Goal: Information Seeking & Learning: Learn about a topic

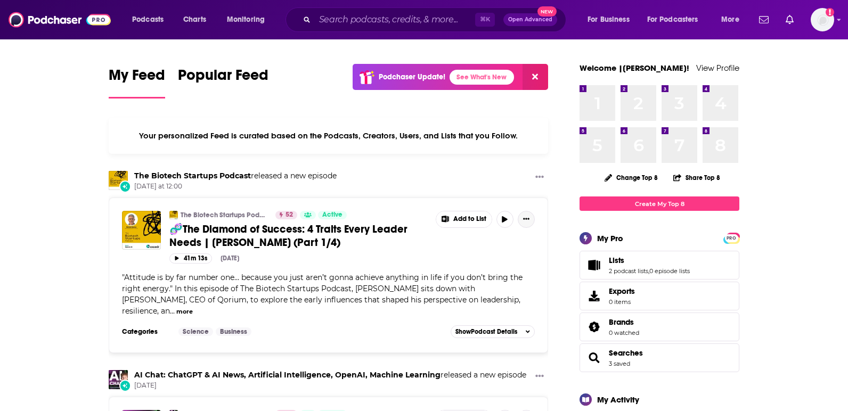
click at [528, 222] on button "Show More Button" at bounding box center [526, 219] width 17 height 17
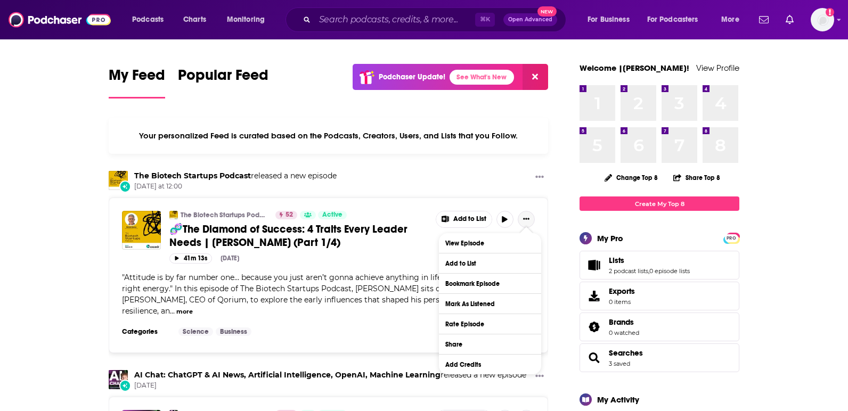
click at [528, 222] on button "Show More Button" at bounding box center [526, 219] width 17 height 17
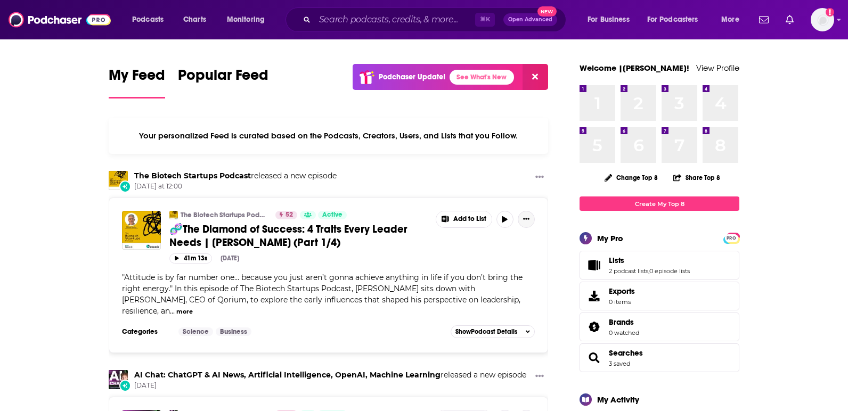
click at [525, 221] on icon "Show More Button" at bounding box center [526, 219] width 6 height 6
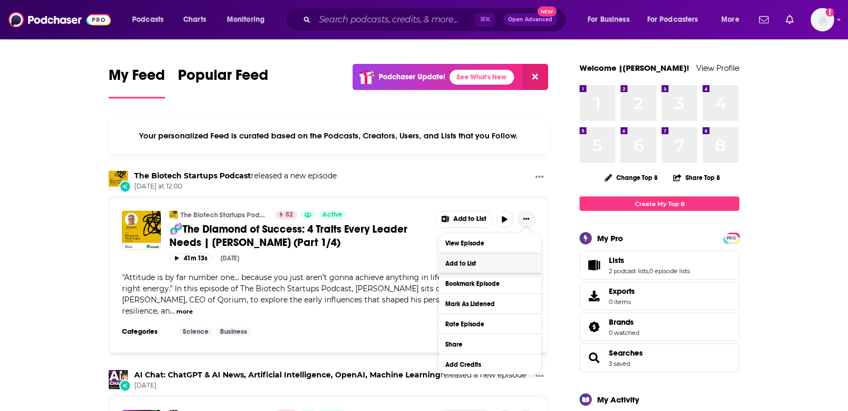
click at [472, 265] on button "Add to List" at bounding box center [490, 264] width 102 height 20
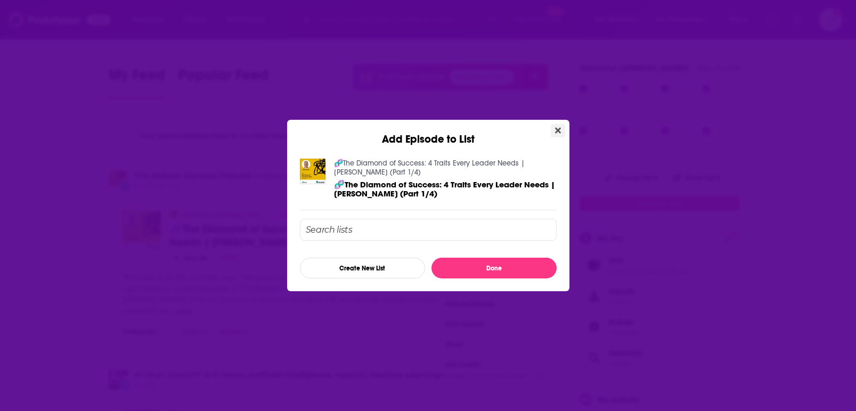
click at [564, 127] on button "Close" at bounding box center [558, 130] width 14 height 13
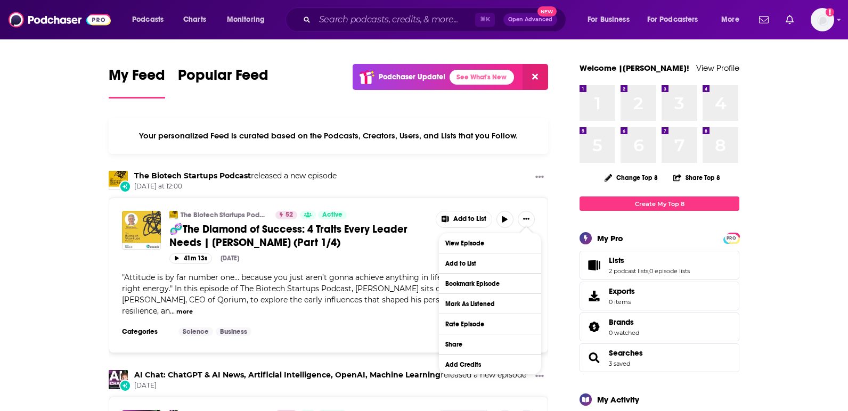
click at [146, 222] on img "🧬The Diamond of Success: 4 Traits Every Leader Needs | Michael Newton (Part 1/4)" at bounding box center [141, 230] width 39 height 39
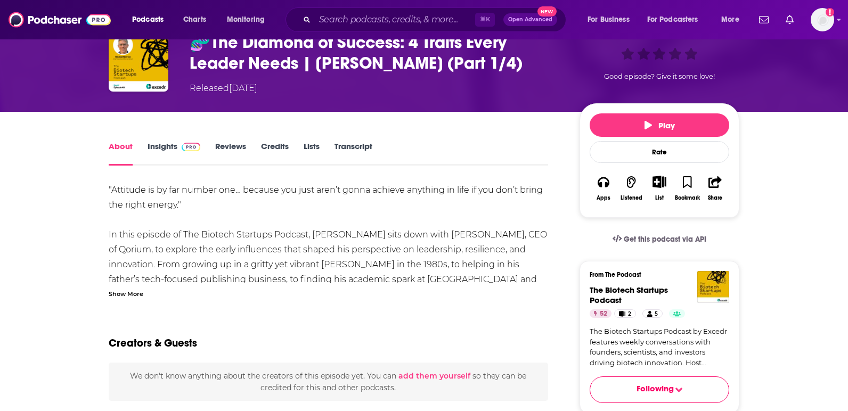
scroll to position [9, 0]
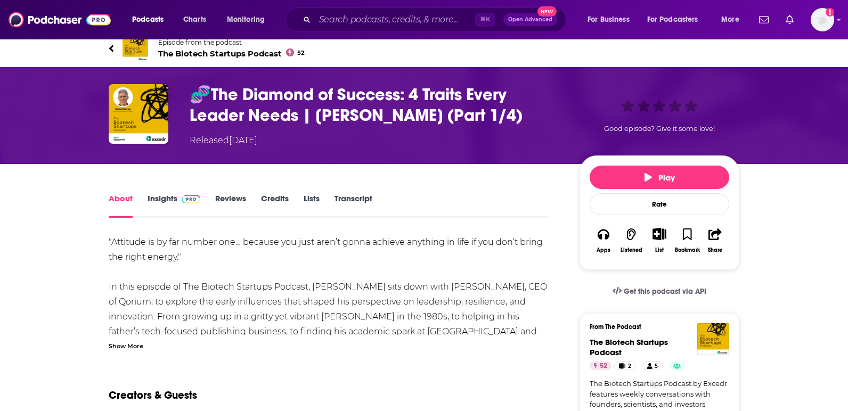
click at [695, 331] on h3 "From The Podcast" at bounding box center [655, 326] width 131 height 7
click at [715, 334] on img "The Biotech Startups Podcast" at bounding box center [713, 339] width 32 height 32
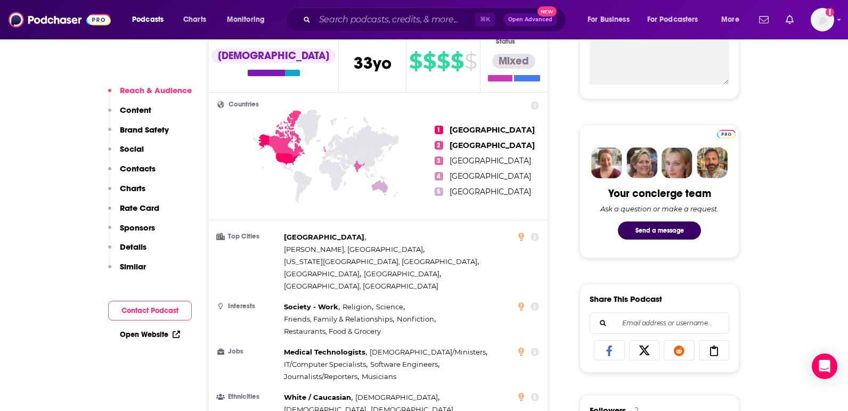
scroll to position [541, 0]
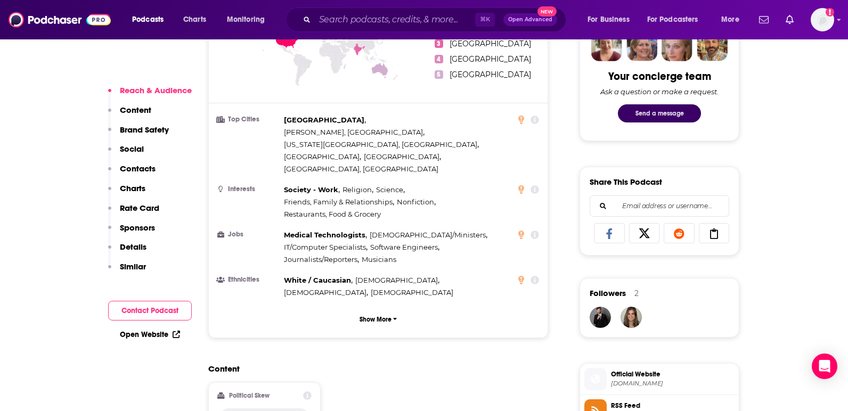
click at [650, 116] on button "Send a message" at bounding box center [659, 113] width 83 height 18
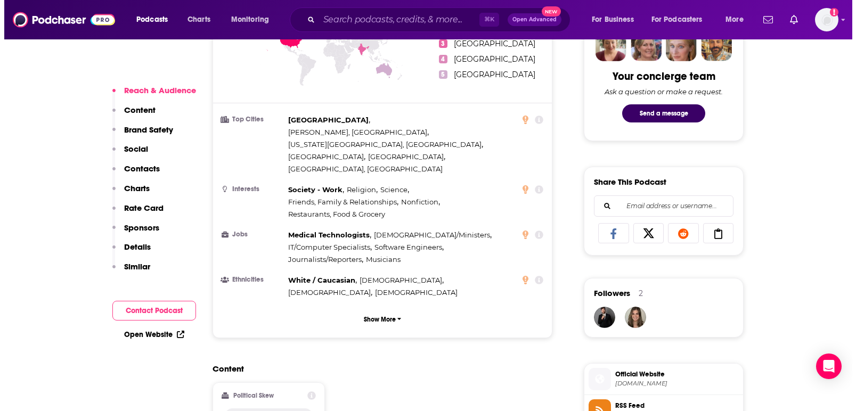
scroll to position [0, 0]
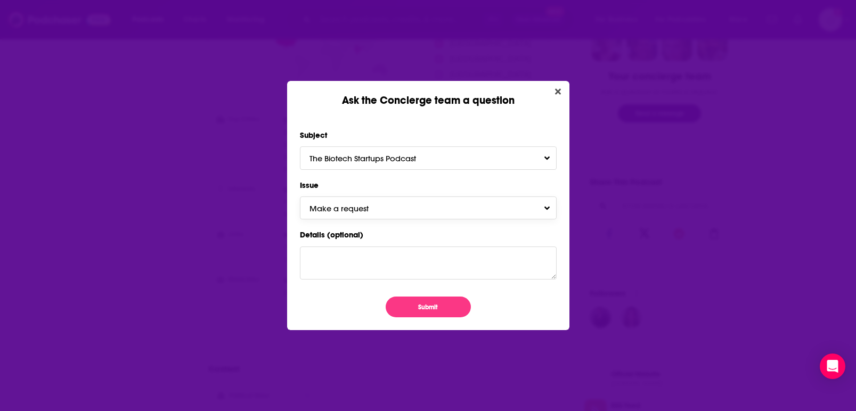
click at [429, 204] on button "Make a request" at bounding box center [428, 208] width 257 height 23
click at [556, 89] on icon "Close" at bounding box center [558, 92] width 6 height 6
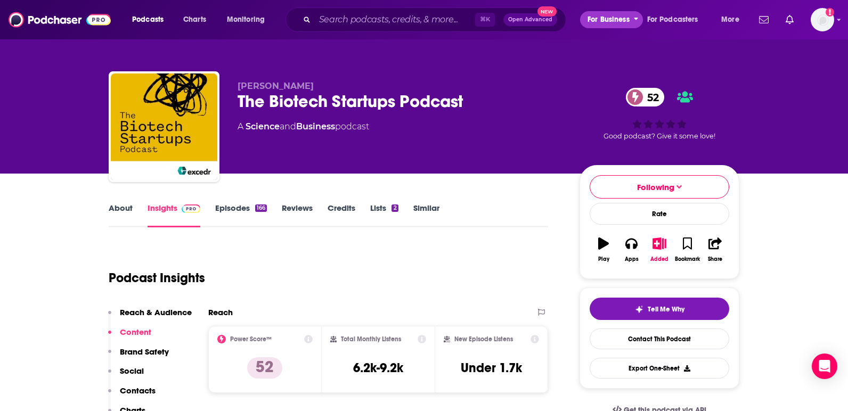
click at [629, 20] on span "For Business" at bounding box center [609, 19] width 42 height 15
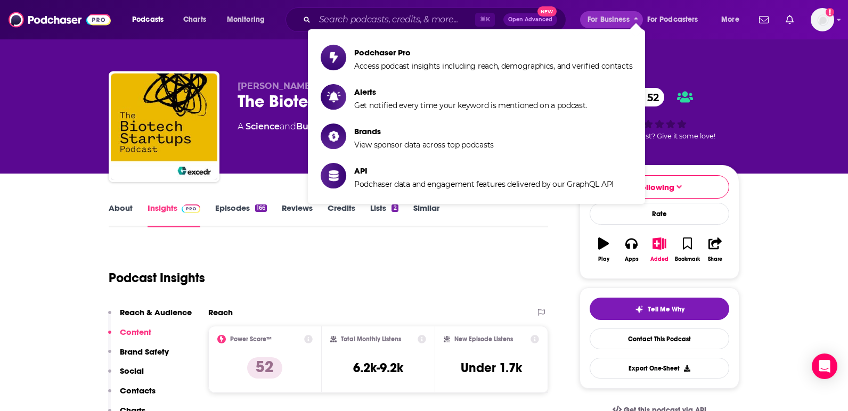
click at [685, 58] on div "[PERSON_NAME] The Biotech Startups Podcast 52 A Science and Business podcast 52…" at bounding box center [424, 87] width 682 height 174
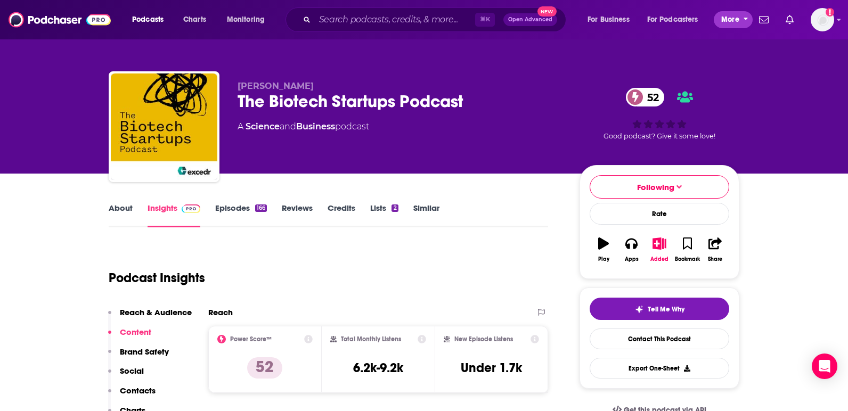
click at [746, 21] on icon "open menu" at bounding box center [746, 17] width 5 height 7
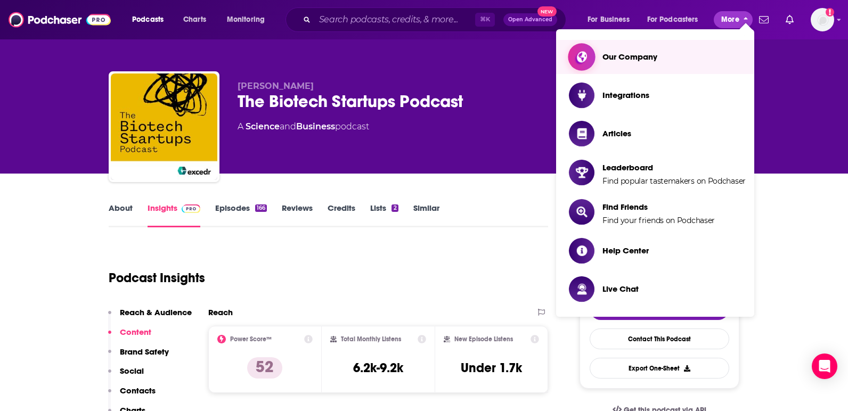
click at [661, 53] on link "Our Company" at bounding box center [657, 57] width 177 height 26
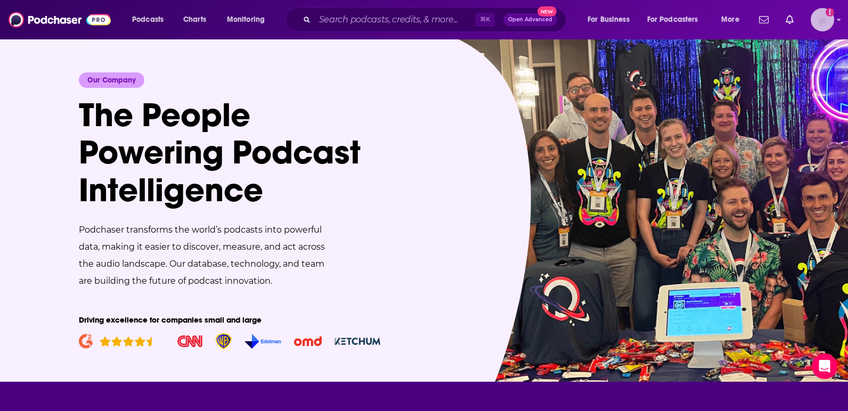
click at [821, 14] on img "Logged in as Ruth_Nebius" at bounding box center [822, 19] width 23 height 23
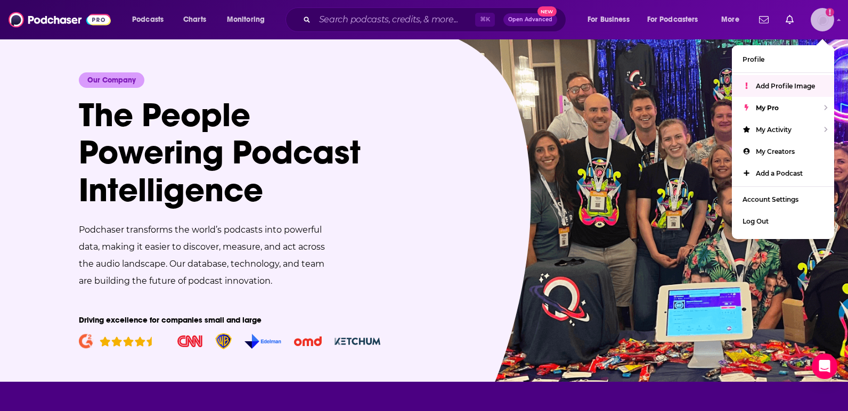
click at [783, 85] on span "Add Profile Image" at bounding box center [785, 86] width 59 height 8
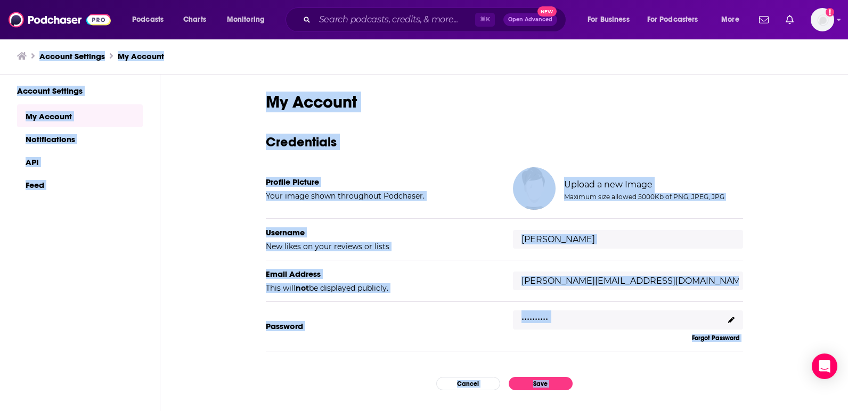
click at [563, 116] on div "My Account Credentials Profile Picture Your image shown throughout Podchaser. U…" at bounding box center [504, 261] width 477 height 338
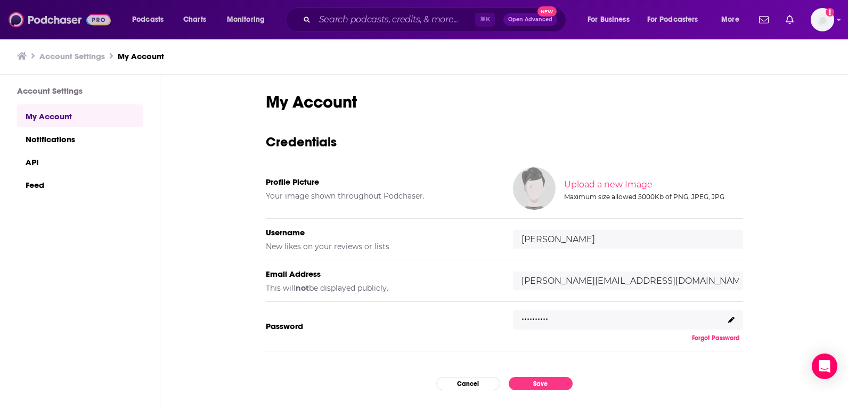
click at [55, 20] on img at bounding box center [60, 20] width 102 height 20
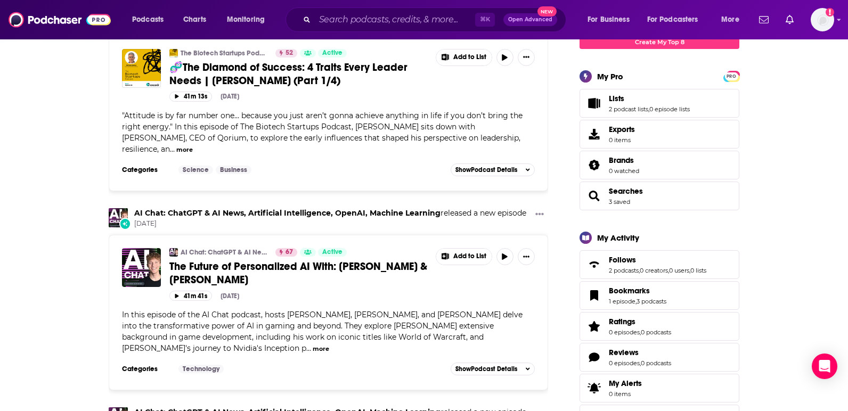
scroll to position [172, 0]
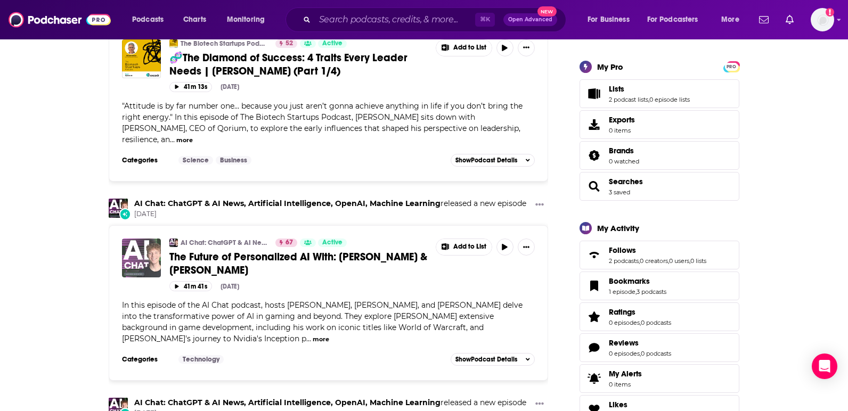
click at [135, 243] on img "The Future of Personalized AI With: Twain Martin & Rogerio Andrade" at bounding box center [141, 258] width 39 height 39
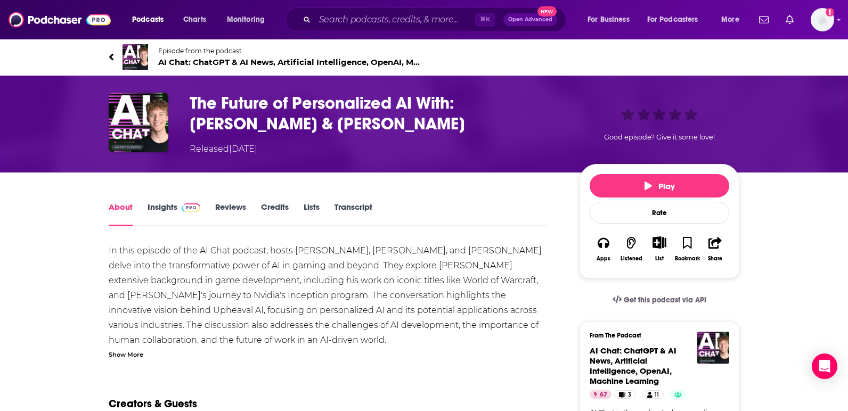
click at [157, 206] on link "Insights" at bounding box center [174, 214] width 53 height 25
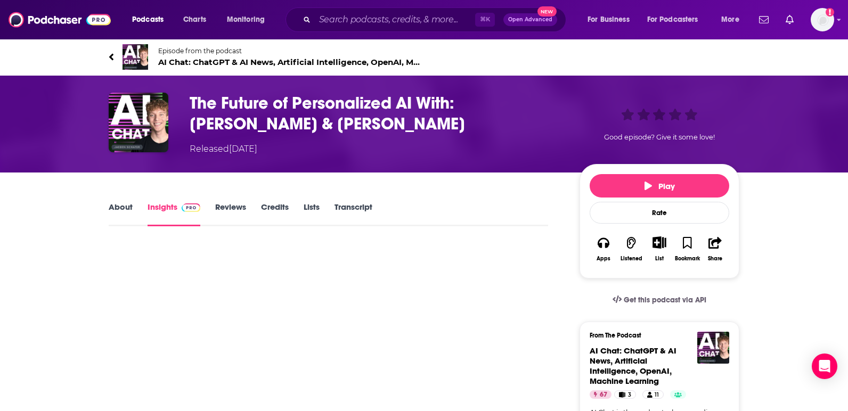
click at [226, 208] on link "Reviews" at bounding box center [230, 214] width 31 height 25
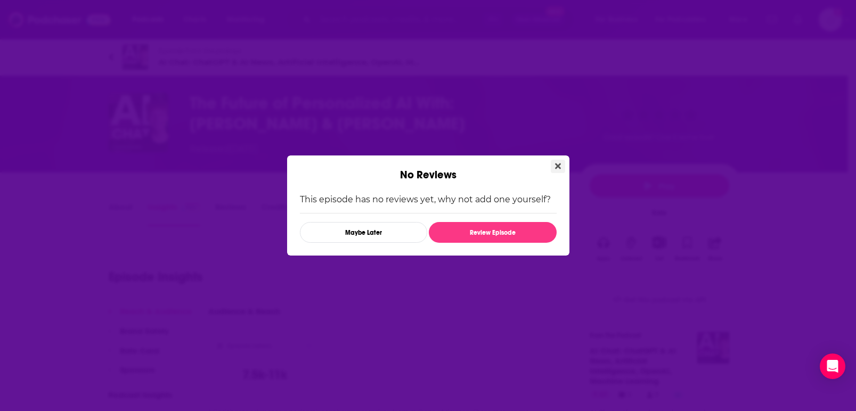
click at [561, 164] on button "Close" at bounding box center [558, 166] width 14 height 13
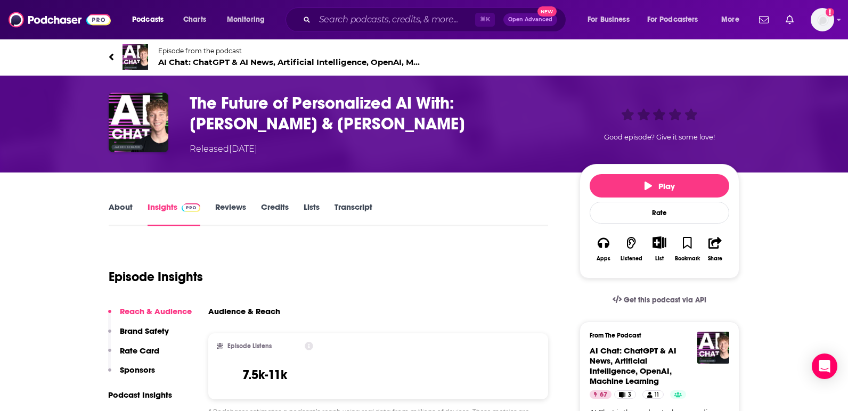
scroll to position [2, 0]
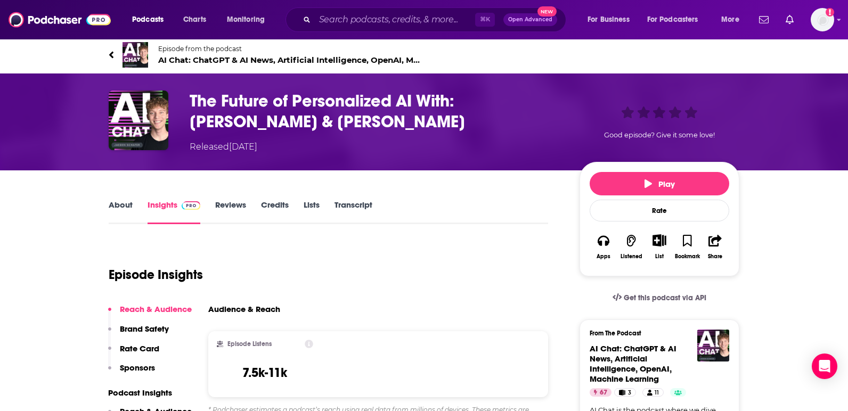
click at [112, 207] on link "About" at bounding box center [121, 212] width 24 height 25
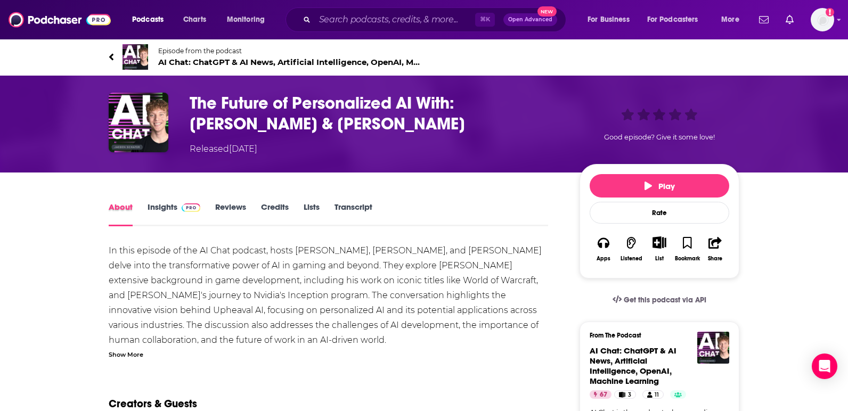
click at [143, 209] on div "About" at bounding box center [128, 214] width 39 height 25
click at [162, 209] on link "Insights" at bounding box center [174, 214] width 53 height 25
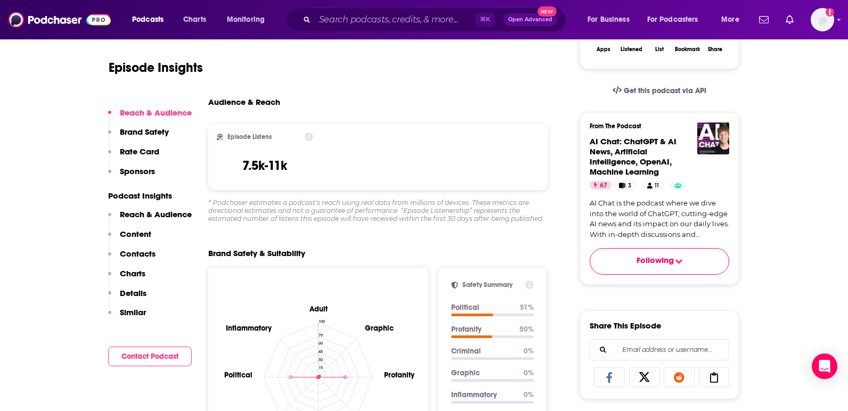
scroll to position [211, 0]
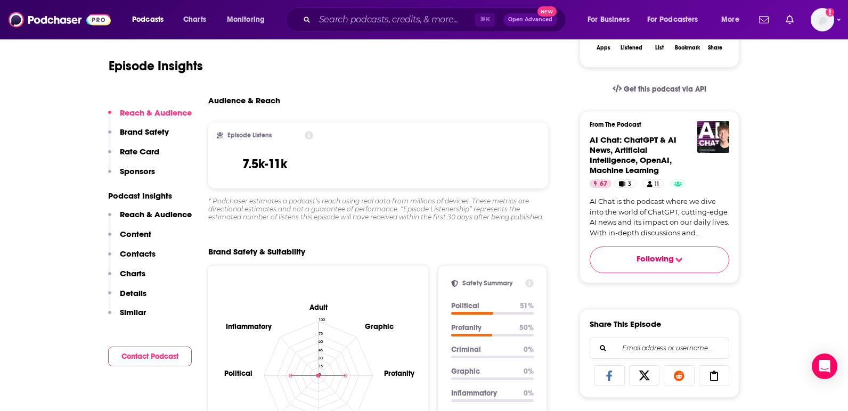
click at [687, 251] on button "Following" at bounding box center [660, 260] width 140 height 27
click at [652, 273] on button "Following" at bounding box center [660, 260] width 140 height 27
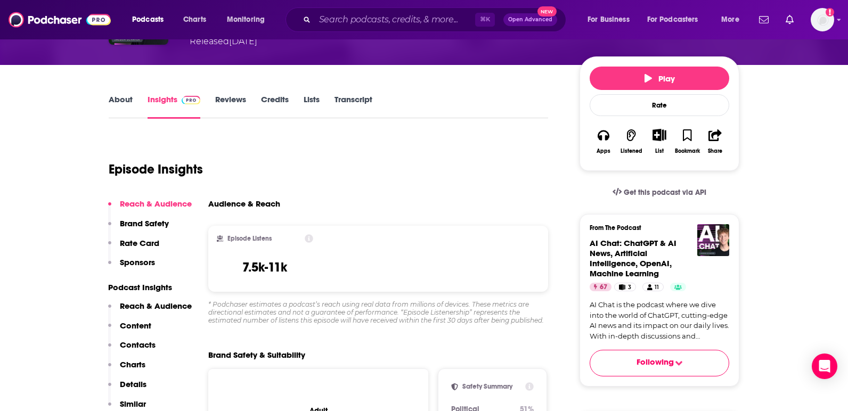
scroll to position [148, 0]
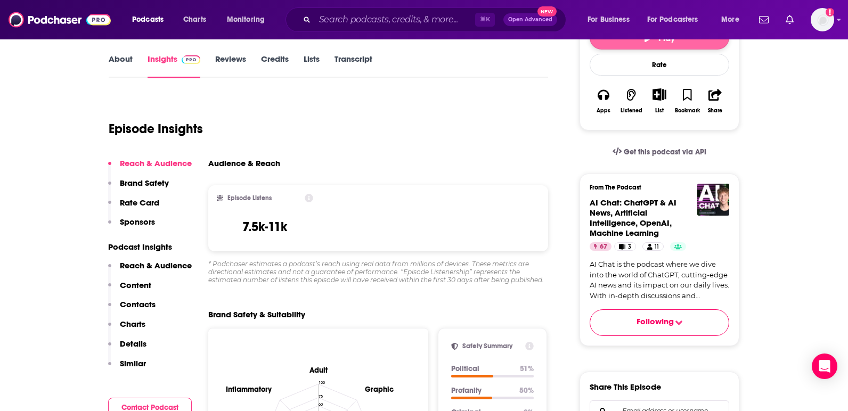
click at [656, 44] on button "Play" at bounding box center [660, 37] width 140 height 23
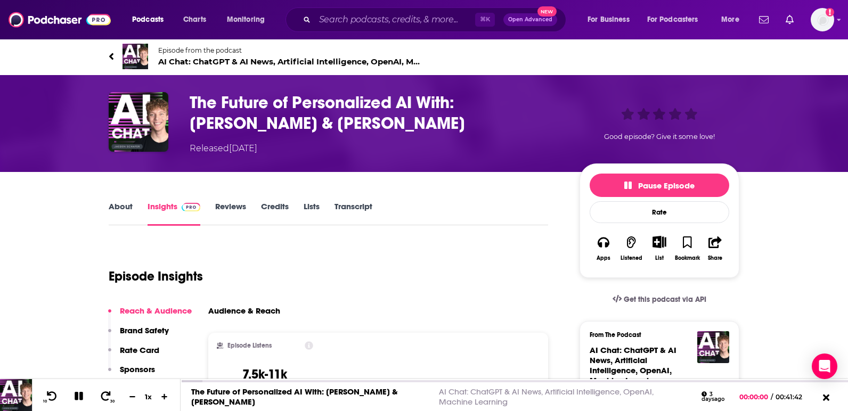
scroll to position [0, 0]
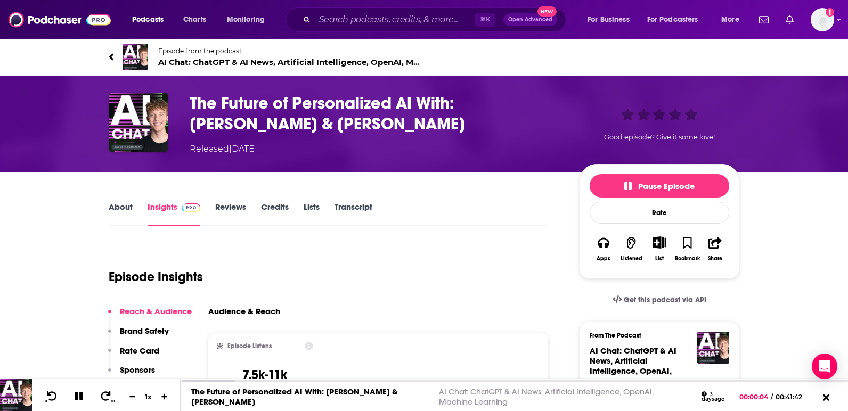
click at [123, 210] on link "About" at bounding box center [121, 214] width 24 height 25
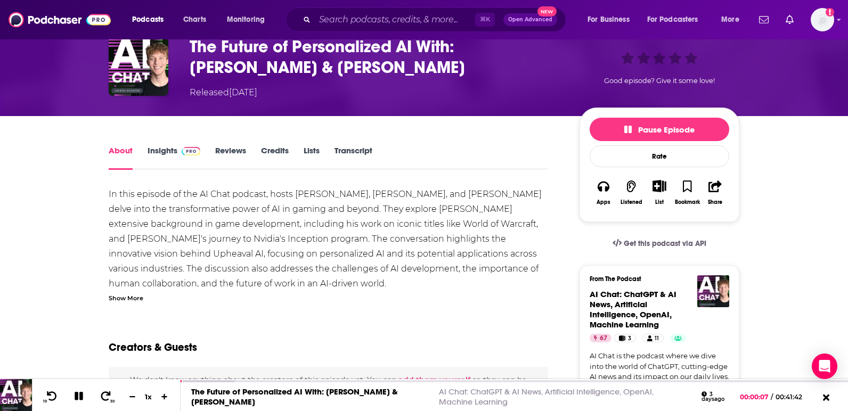
scroll to position [60, 0]
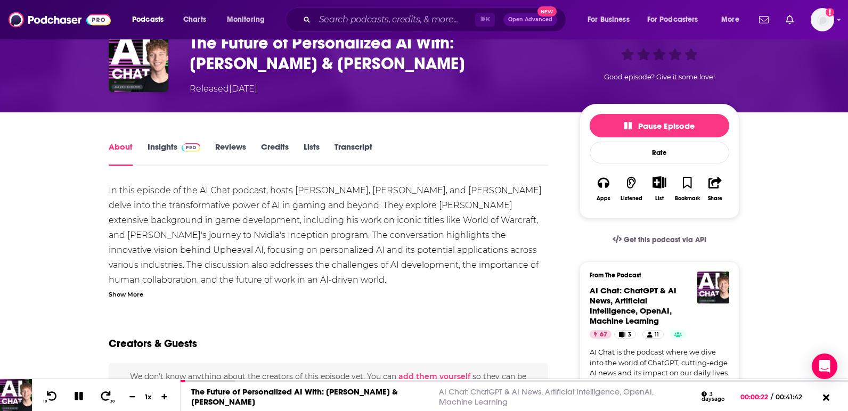
click at [162, 146] on link "Insights" at bounding box center [174, 154] width 53 height 25
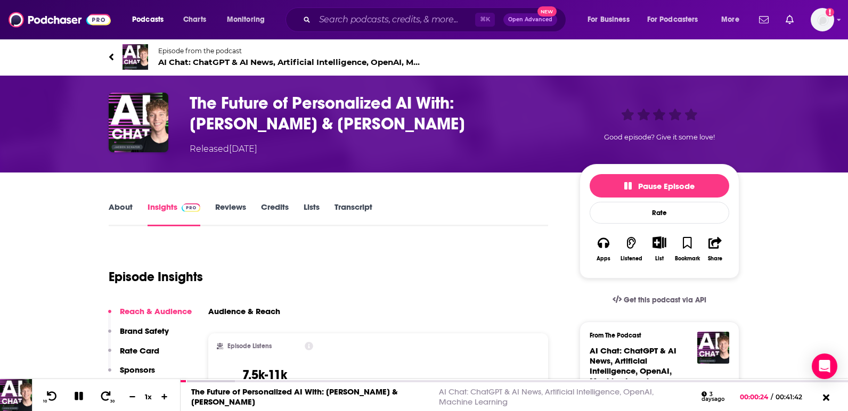
click at [235, 203] on link "Reviews" at bounding box center [230, 214] width 31 height 25
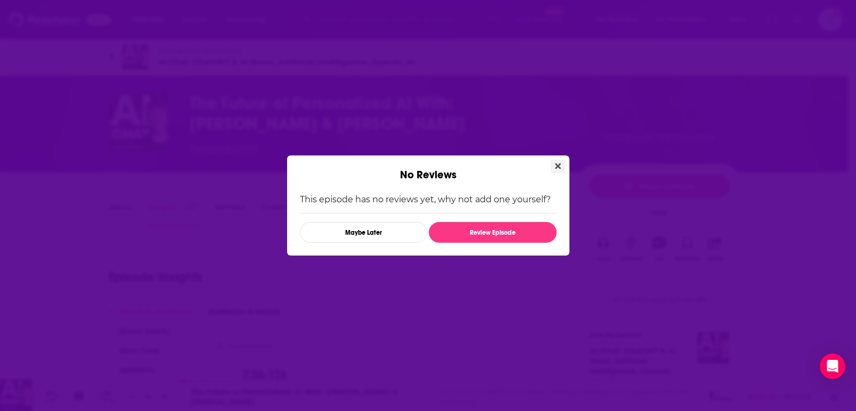
click at [563, 166] on button "Close" at bounding box center [558, 166] width 14 height 13
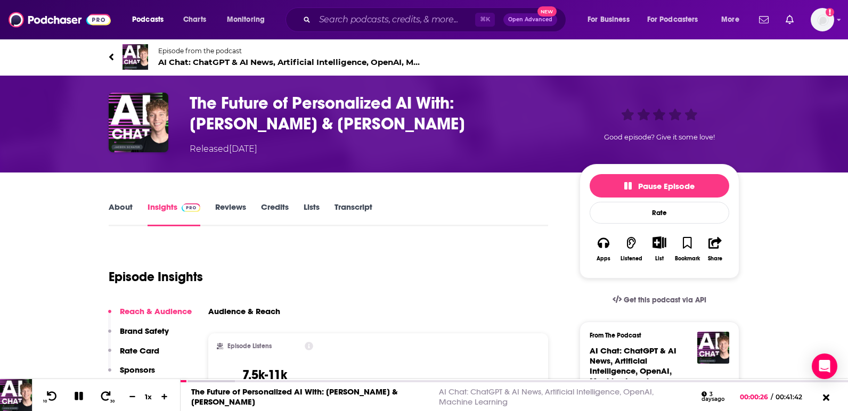
click at [281, 213] on link "Credits" at bounding box center [275, 214] width 28 height 25
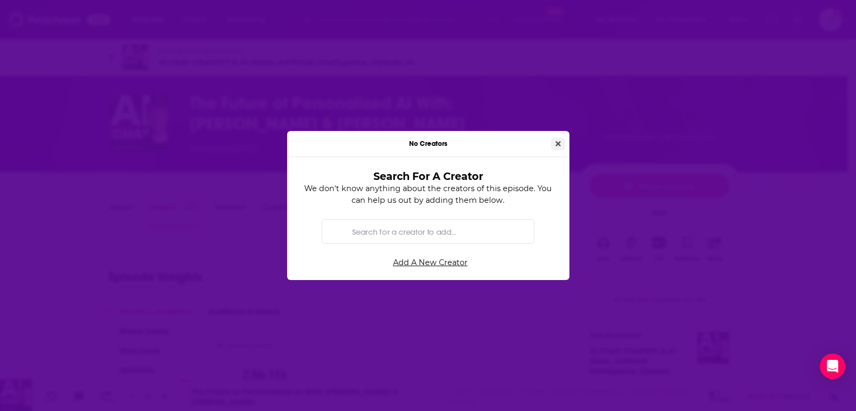
click at [557, 140] on icon "Close" at bounding box center [558, 143] width 5 height 7
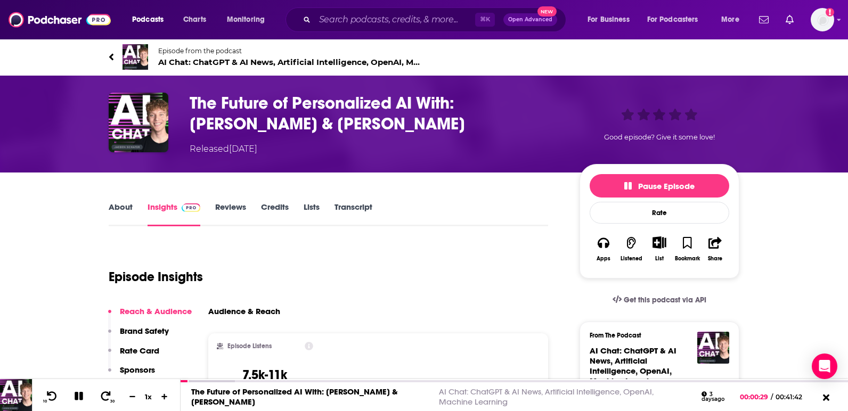
click at [362, 205] on link "Transcript" at bounding box center [354, 214] width 38 height 25
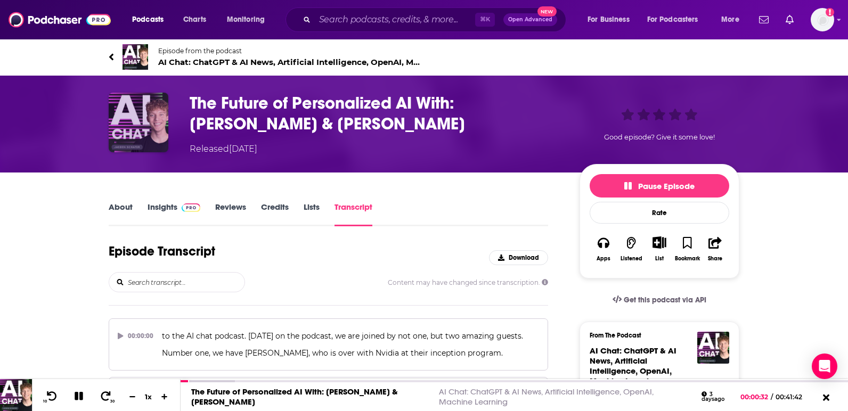
click at [163, 138] on img "The Future of Personalized AI With: Twain Martin & Rogerio Andrade" at bounding box center [139, 123] width 60 height 60
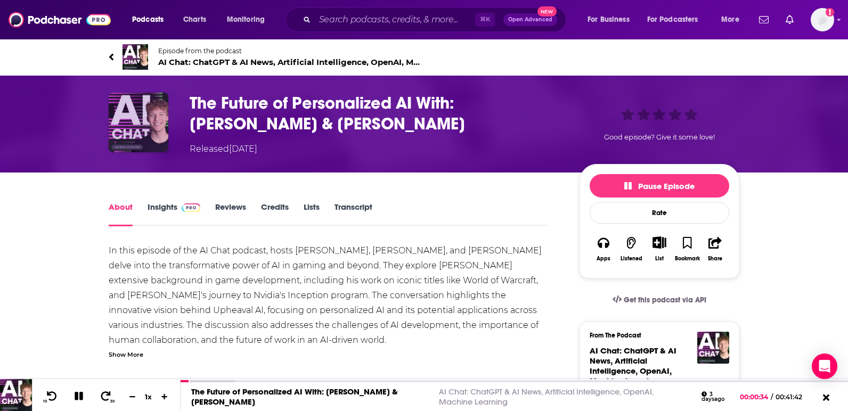
click at [143, 113] on img "The Future of Personalized AI With: Twain Martin & Rogerio Andrade" at bounding box center [139, 123] width 60 height 60
click at [831, 21] on img "Logged in as Ruth_Nebius" at bounding box center [822, 19] width 23 height 23
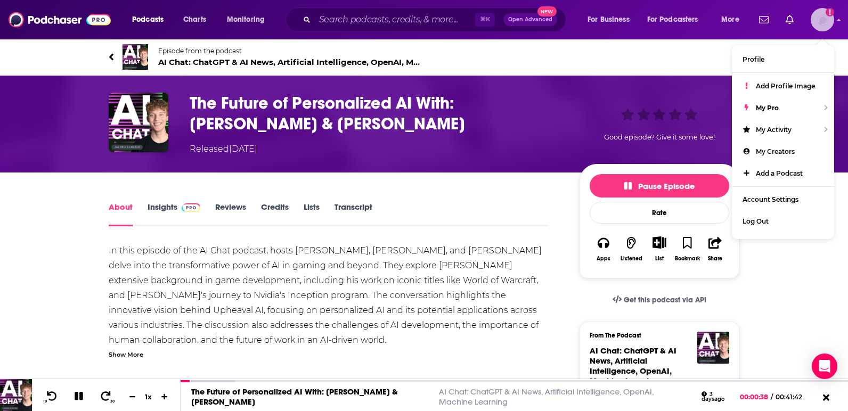
click at [831, 21] on img "Logged in as Ruth_Nebius" at bounding box center [822, 19] width 23 height 23
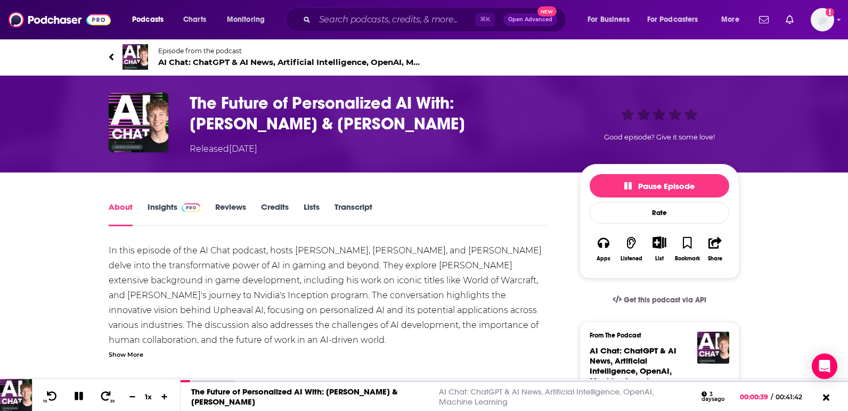
click at [210, 59] on span "AI Chat: ChatGPT & AI News, Artificial Intelligence, OpenAI, Machine Learning 67" at bounding box center [291, 62] width 266 height 10
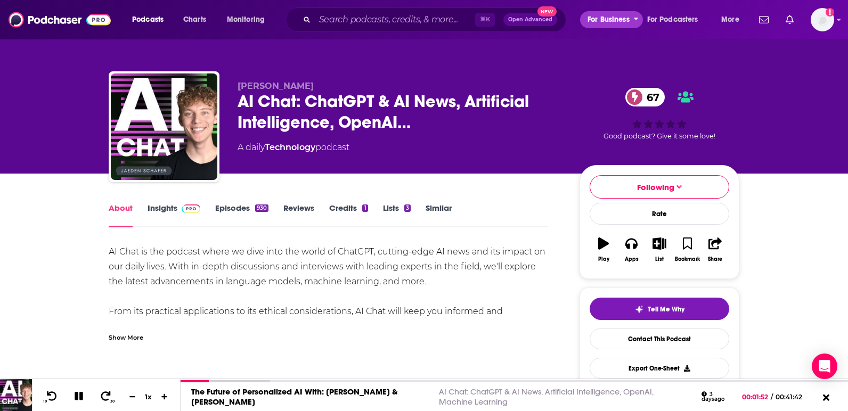
click at [615, 21] on span "For Business" at bounding box center [609, 19] width 42 height 15
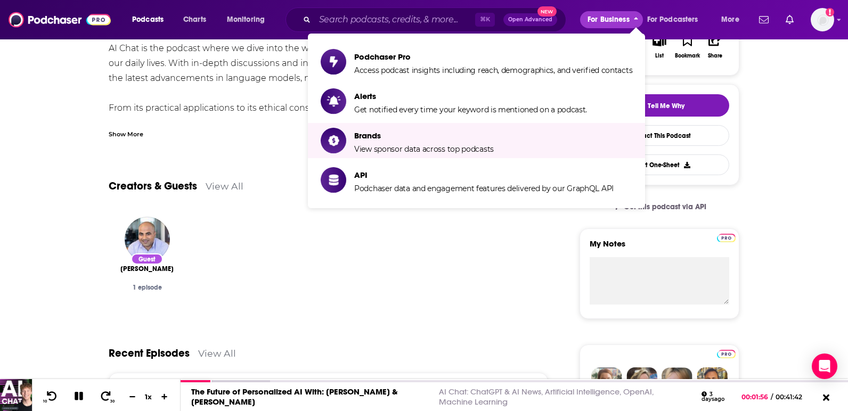
scroll to position [208, 0]
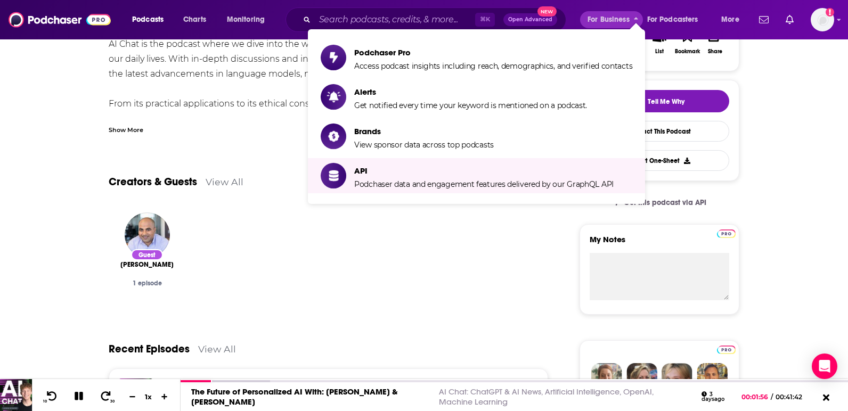
drag, startPoint x: 276, startPoint y: 303, endPoint x: 288, endPoint y: 299, distance: 12.3
click at [276, 303] on div "Guest [PERSON_NAME] 1 episode" at bounding box center [328, 260] width 439 height 113
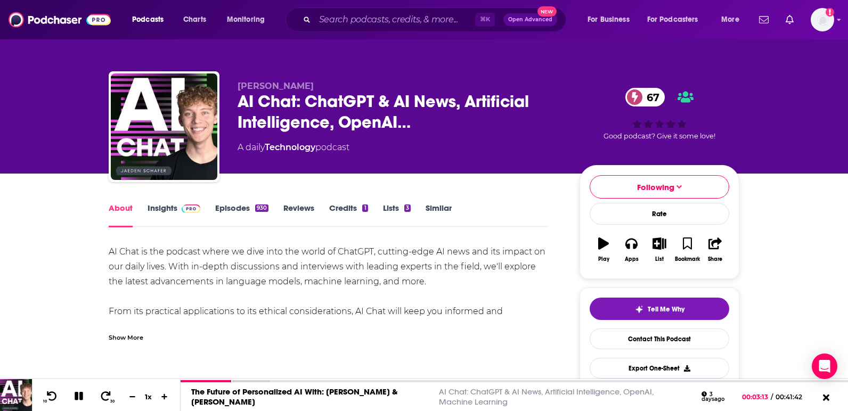
scroll to position [2, 0]
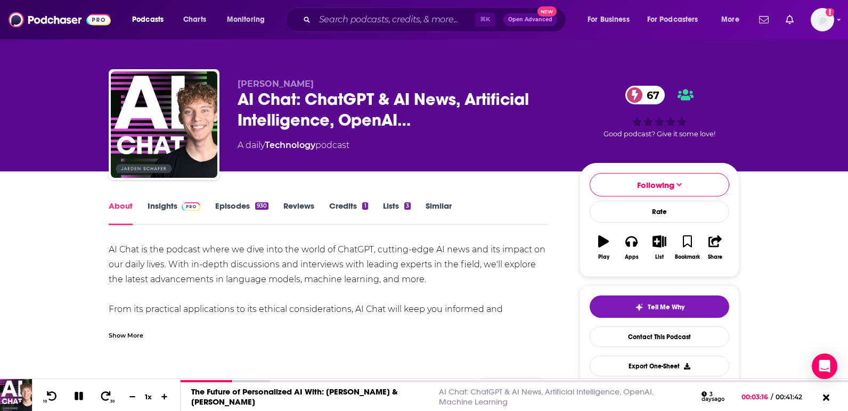
click at [164, 208] on link "Insights" at bounding box center [174, 213] width 53 height 25
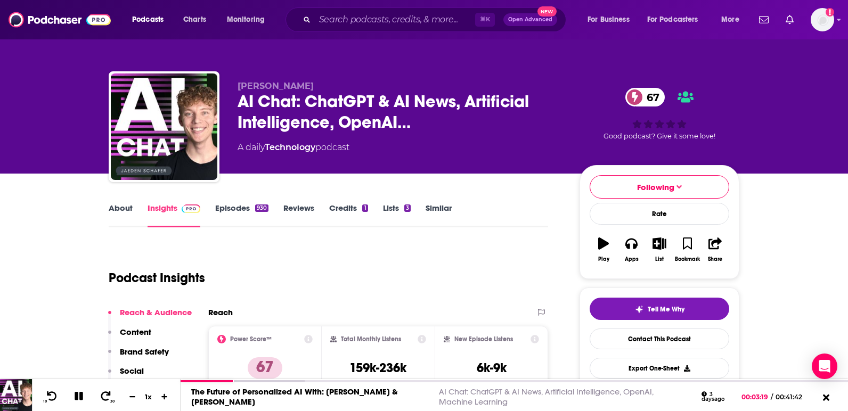
click at [281, 85] on span "[PERSON_NAME]" at bounding box center [276, 86] width 76 height 10
click at [120, 214] on link "About" at bounding box center [121, 215] width 24 height 25
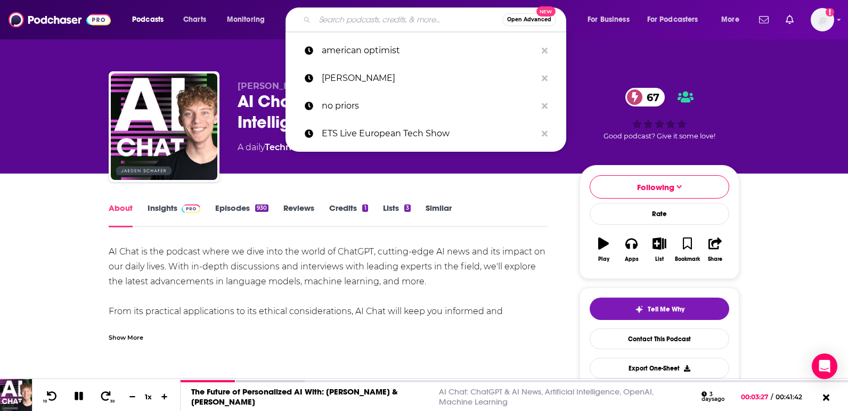
click at [396, 21] on input "Search podcasts, credits, & more..." at bounding box center [409, 19] width 188 height 17
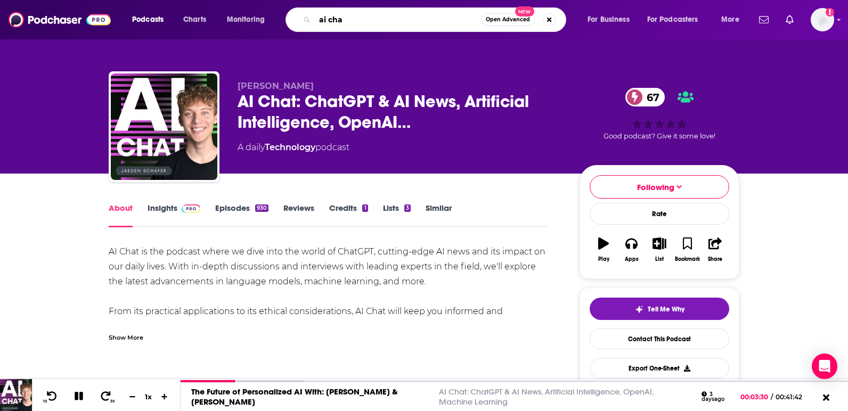
type input "ai chat"
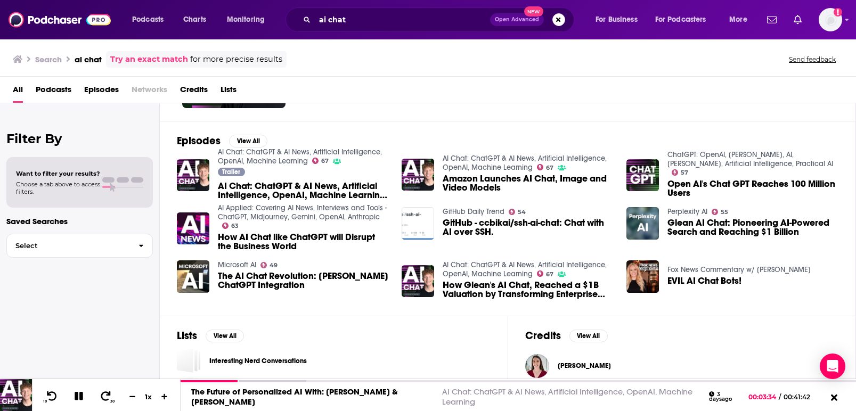
scroll to position [160, 0]
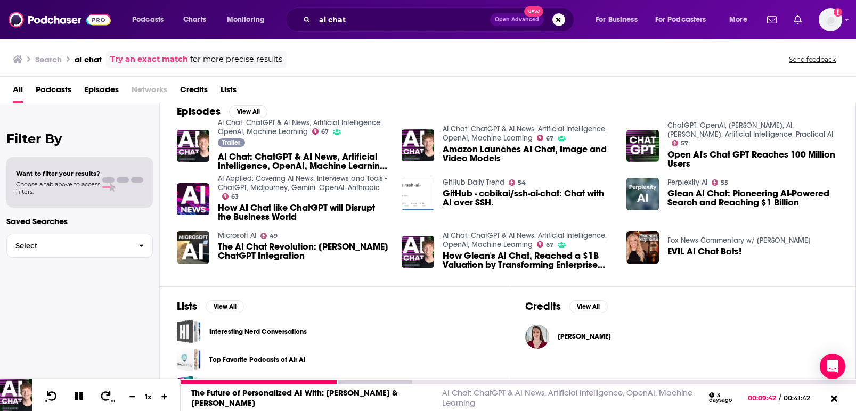
click at [78, 396] on icon at bounding box center [79, 397] width 12 height 10
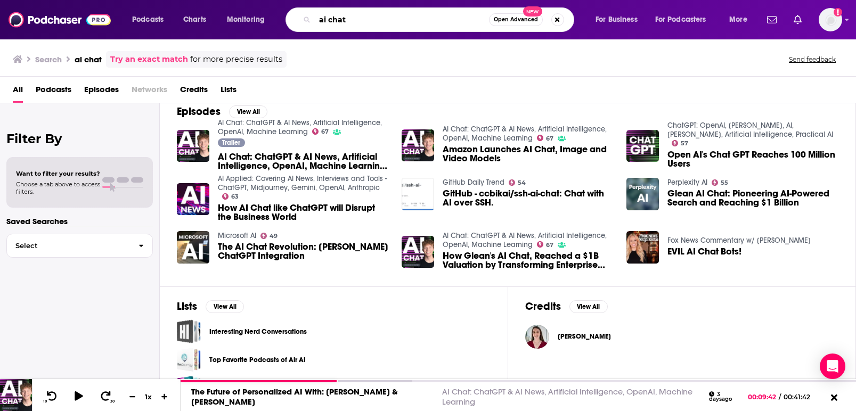
click at [361, 20] on input "ai chat" at bounding box center [402, 19] width 174 height 17
type input "a"
type input "how I AI"
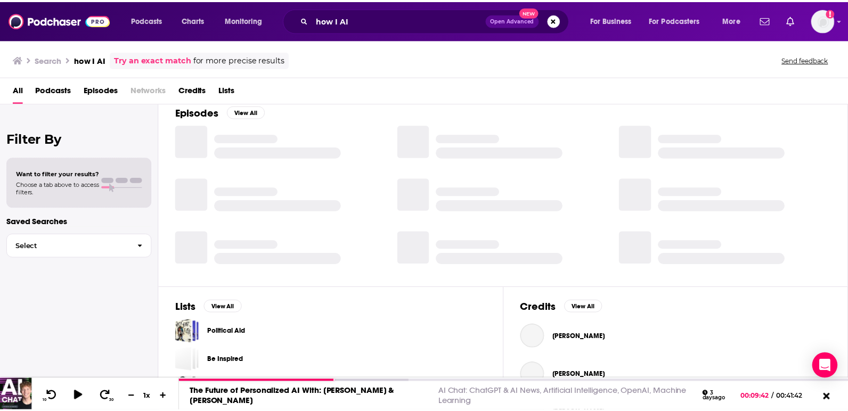
scroll to position [160, 0]
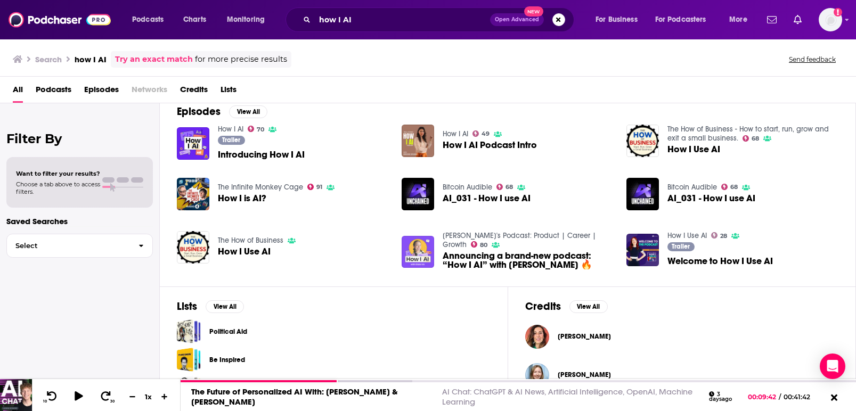
click at [417, 239] on img "Announcing a brand-new podcast: “How I AI” with Claire Vo 🔥" at bounding box center [418, 252] width 32 height 32
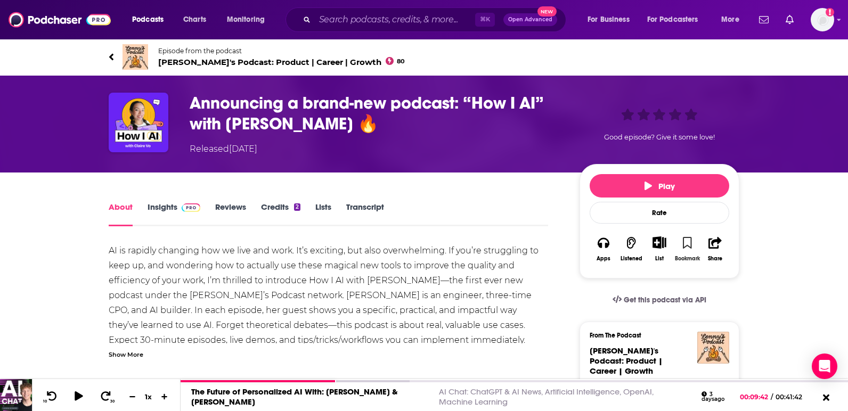
click at [687, 248] on icon "button" at bounding box center [687, 243] width 9 height 12
click at [607, 11] on button "For Business" at bounding box center [611, 19] width 63 height 17
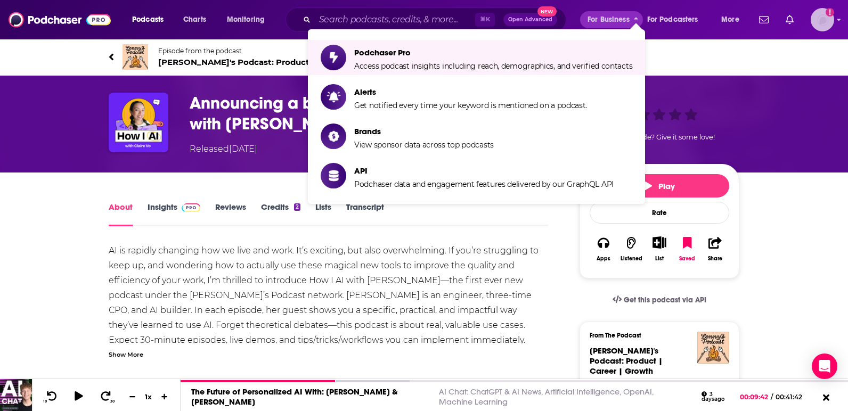
click at [827, 27] on img "Logged in as Ruth_Nebius" at bounding box center [822, 19] width 23 height 23
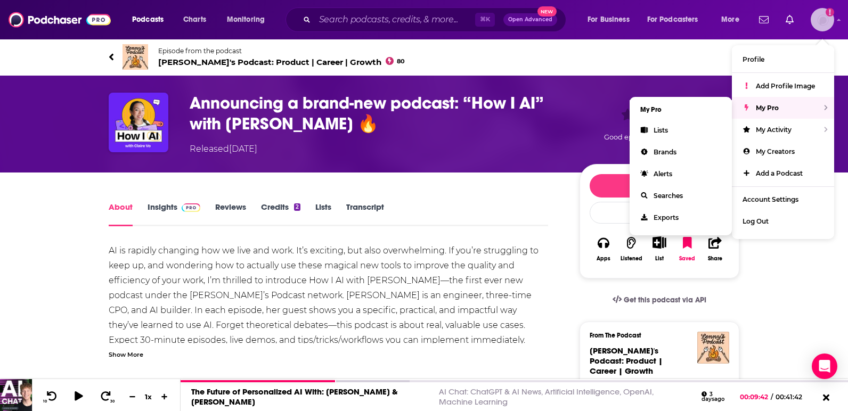
click at [831, 100] on div "My Pro" at bounding box center [783, 108] width 102 height 22
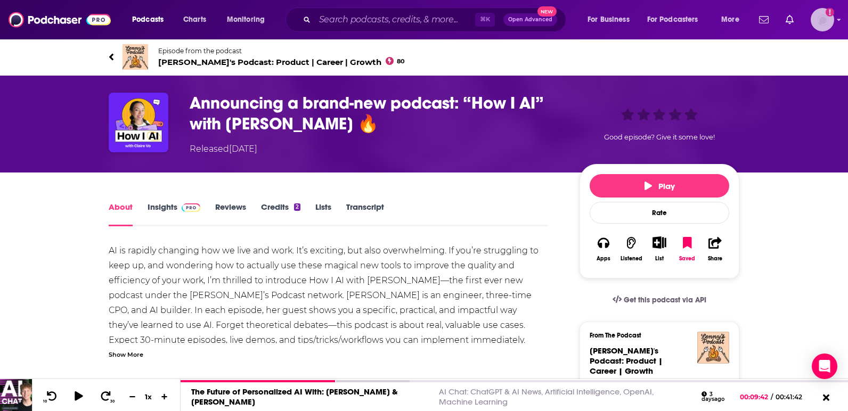
click at [816, 23] on img "Logged in as Ruth_Nebius" at bounding box center [822, 19] width 23 height 23
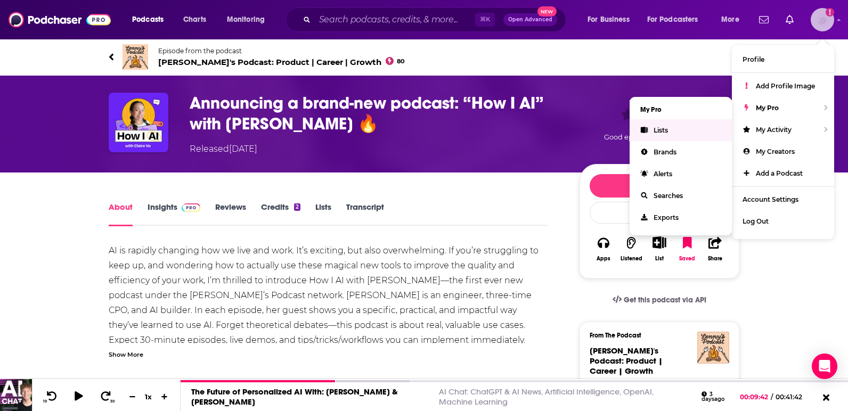
click at [659, 133] on span "Lists" at bounding box center [661, 130] width 14 height 8
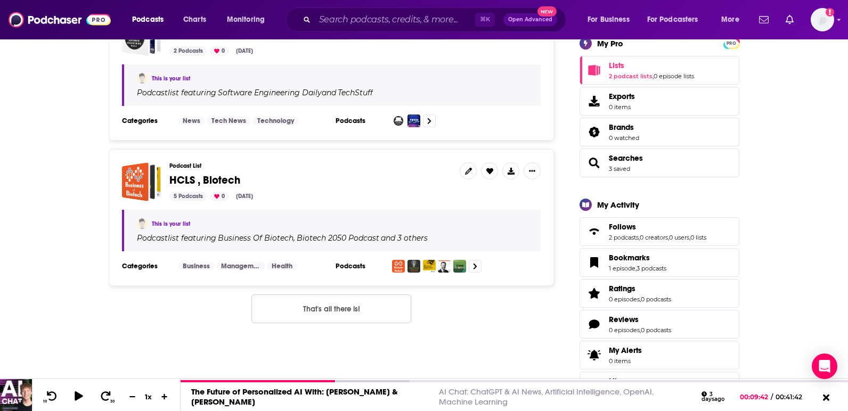
scroll to position [41, 0]
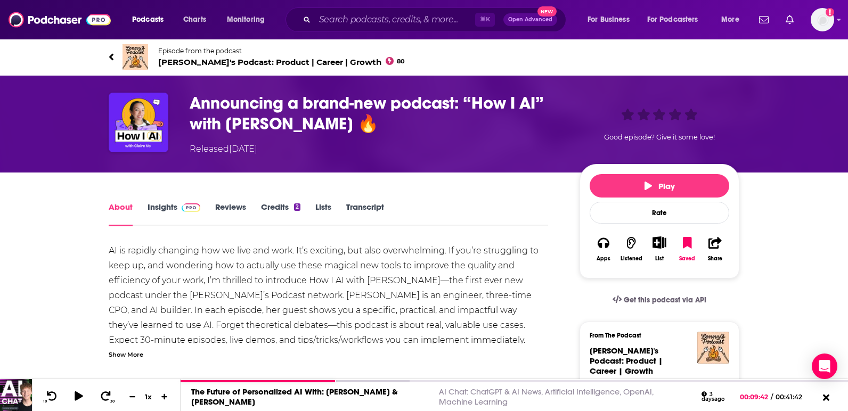
click at [664, 252] on div "List" at bounding box center [660, 249] width 28 height 39
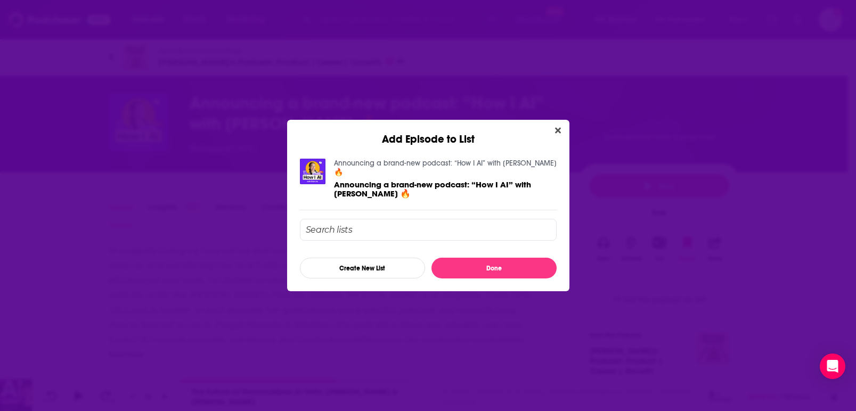
click at [470, 222] on input "Add Episode To List" at bounding box center [428, 230] width 257 height 22
click at [539, 229] on input "Add Episode To List" at bounding box center [428, 230] width 257 height 22
click at [389, 266] on button "Create New List" at bounding box center [362, 268] width 125 height 21
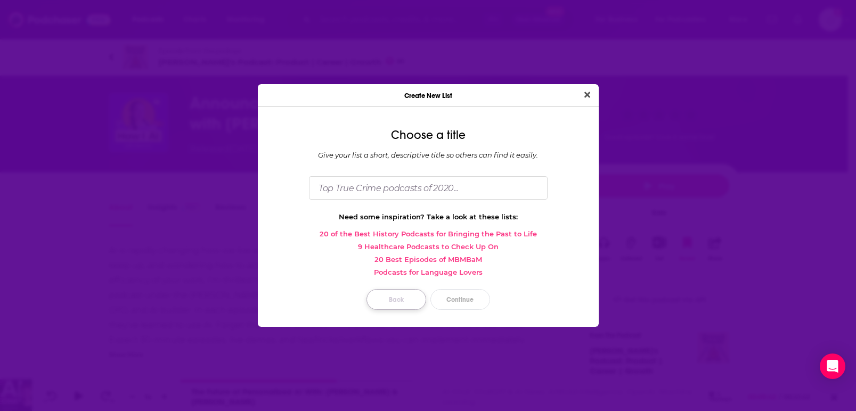
click at [388, 303] on button "Back" at bounding box center [397, 299] width 60 height 21
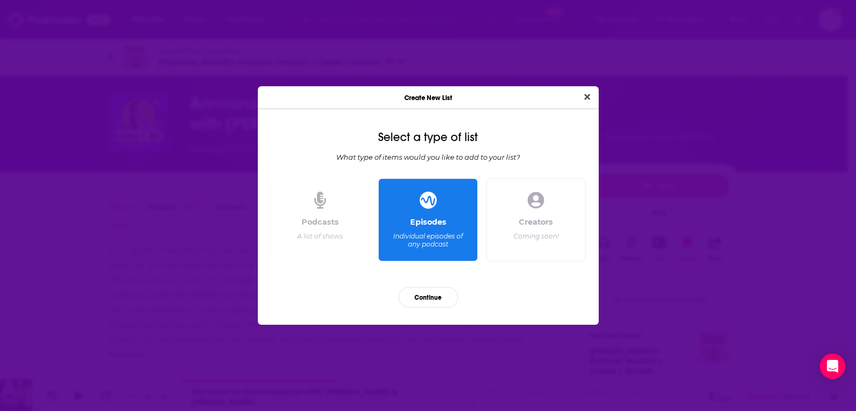
click at [595, 94] on div "Create New List" at bounding box center [428, 97] width 341 height 23
click at [428, 241] on div "Individual episodes of any podcast" at bounding box center [428, 240] width 73 height 16
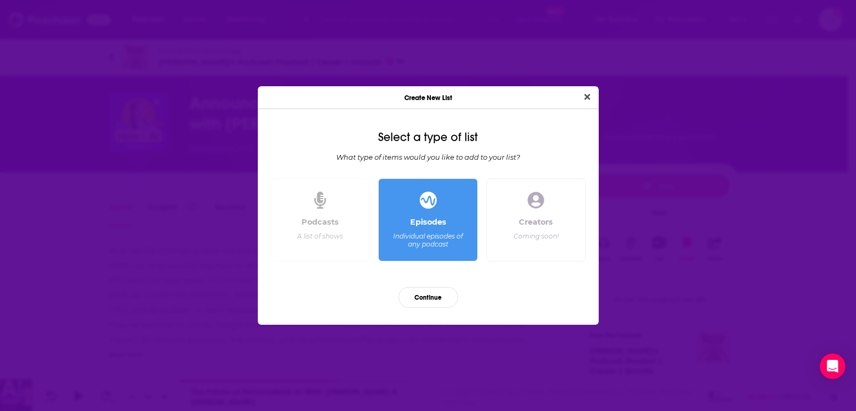
click at [336, 237] on div "A list of shows" at bounding box center [320, 236] width 46 height 8
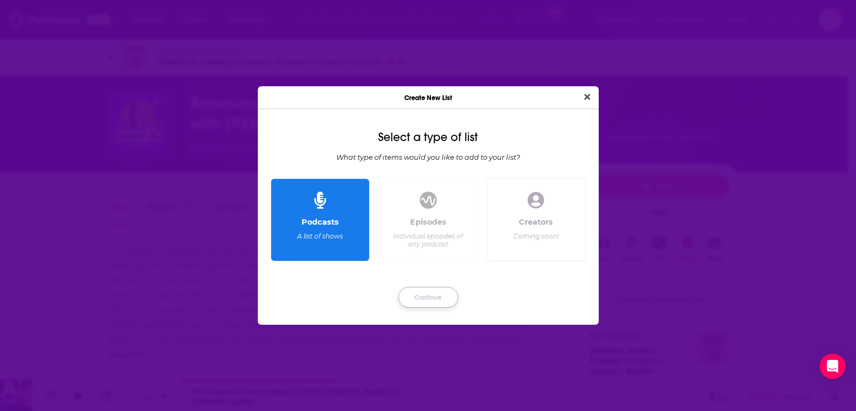
click at [439, 300] on button "Continue" at bounding box center [428, 297] width 60 height 21
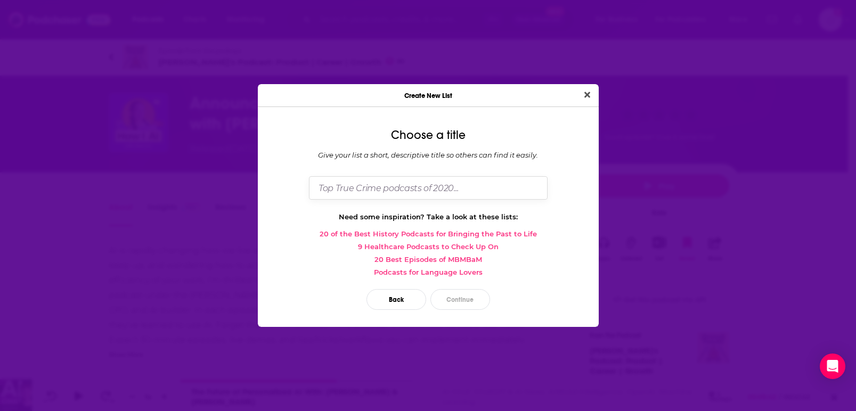
click at [475, 190] on input "Dialog" at bounding box center [428, 187] width 239 height 23
click at [411, 303] on button "Back" at bounding box center [397, 299] width 60 height 21
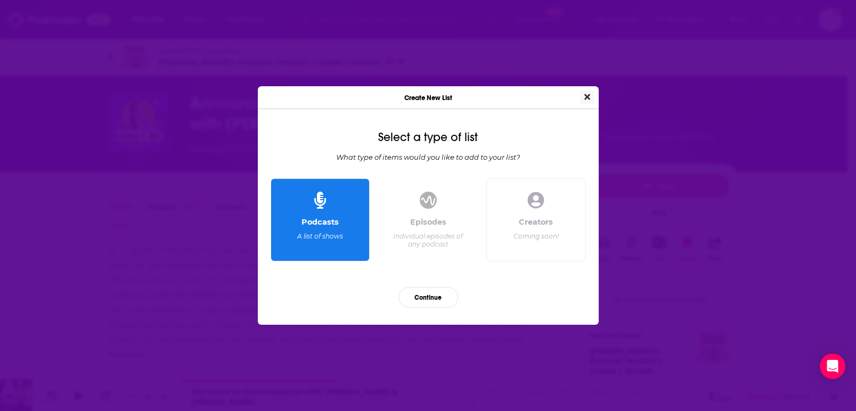
click at [587, 95] on icon "Close" at bounding box center [587, 97] width 6 height 9
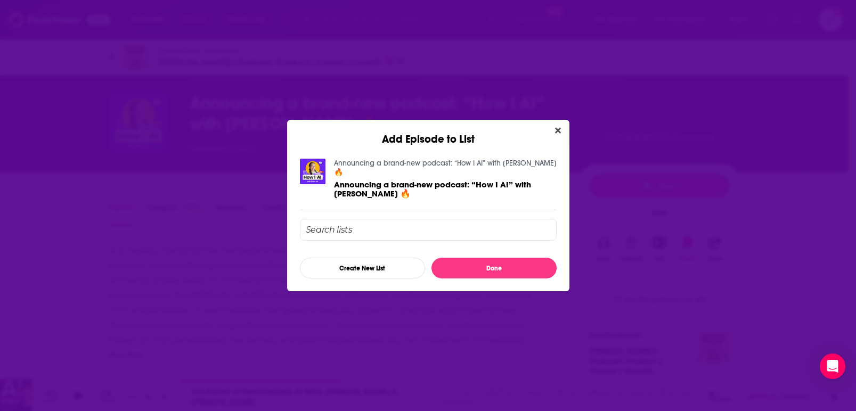
click at [437, 231] on input "Add Episode To List" at bounding box center [428, 230] width 257 height 22
type input "Tech"
click at [495, 264] on button "Done" at bounding box center [494, 268] width 125 height 21
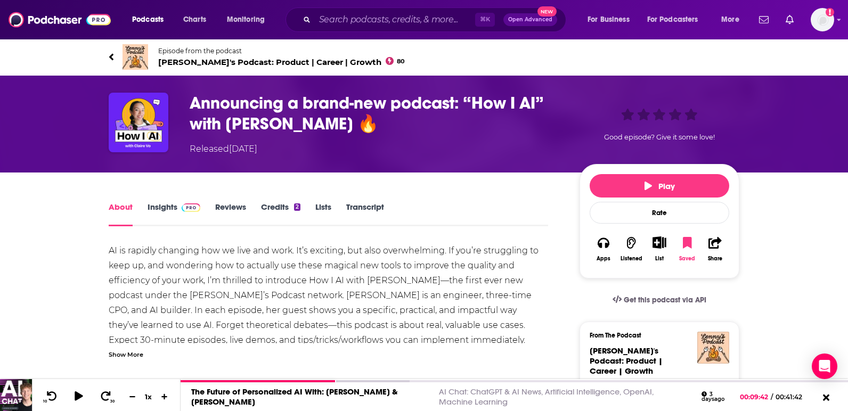
click at [682, 250] on button "Saved" at bounding box center [687, 249] width 28 height 39
click at [663, 247] on icon "Show More Button" at bounding box center [659, 243] width 13 height 12
click at [661, 286] on button "Add Podcast" at bounding box center [650, 286] width 55 height 20
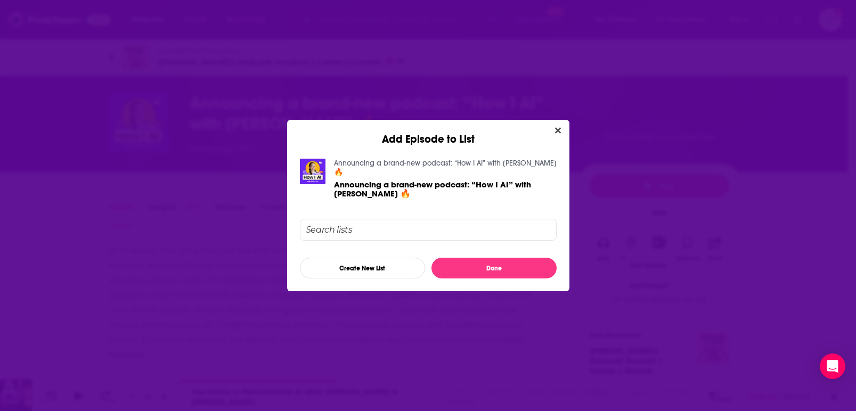
click at [512, 231] on input "Add Episode To List" at bounding box center [428, 230] width 257 height 22
click at [486, 220] on input "Add Episode To List" at bounding box center [428, 230] width 257 height 22
click at [556, 134] on icon "Close" at bounding box center [558, 130] width 6 height 9
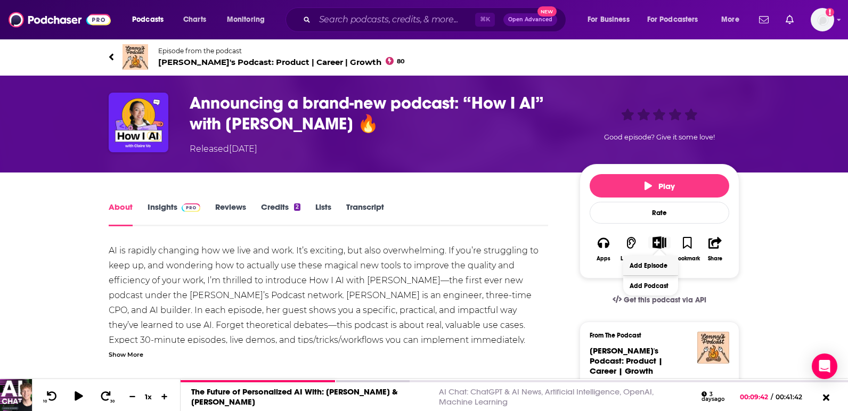
click at [663, 270] on button "Add Episode" at bounding box center [650, 266] width 55 height 20
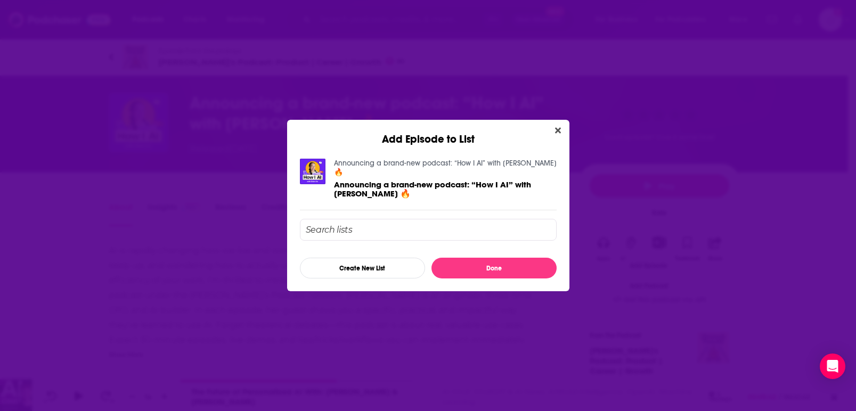
click at [405, 220] on input "Add Episode To List" at bounding box center [428, 230] width 257 height 22
click at [331, 254] on div "Create New List Done" at bounding box center [428, 249] width 257 height 60
click at [398, 173] on link "Announcing a brand-new podcast: “How I AI” with [PERSON_NAME] 🔥" at bounding box center [445, 168] width 223 height 18
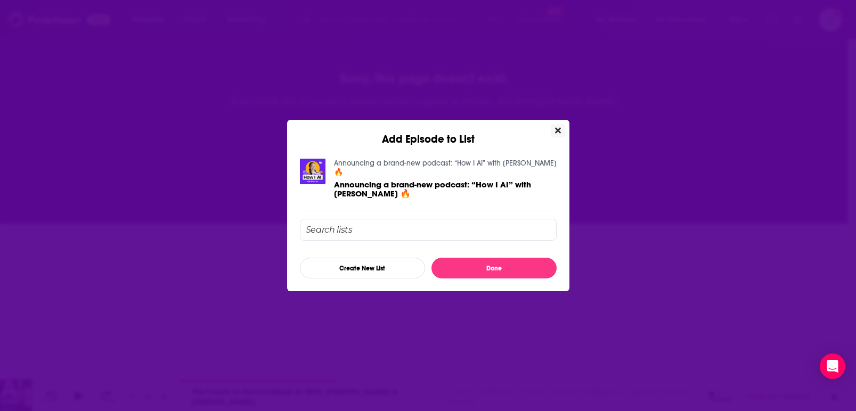
click at [557, 131] on icon "Close" at bounding box center [558, 130] width 6 height 9
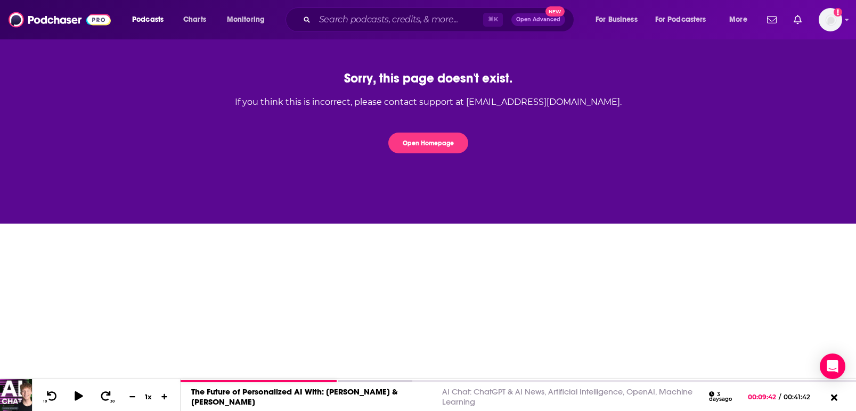
click at [545, 22] on span "Open Advanced" at bounding box center [538, 19] width 44 height 5
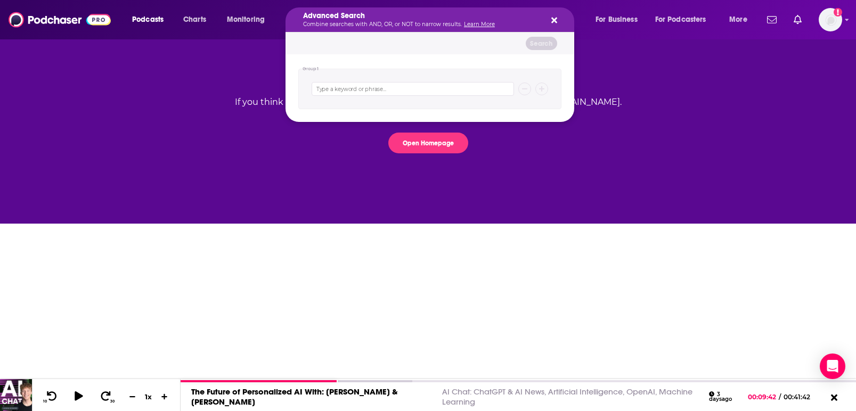
click at [554, 19] on icon "Search podcasts, credits, & more..." at bounding box center [554, 21] width 6 height 6
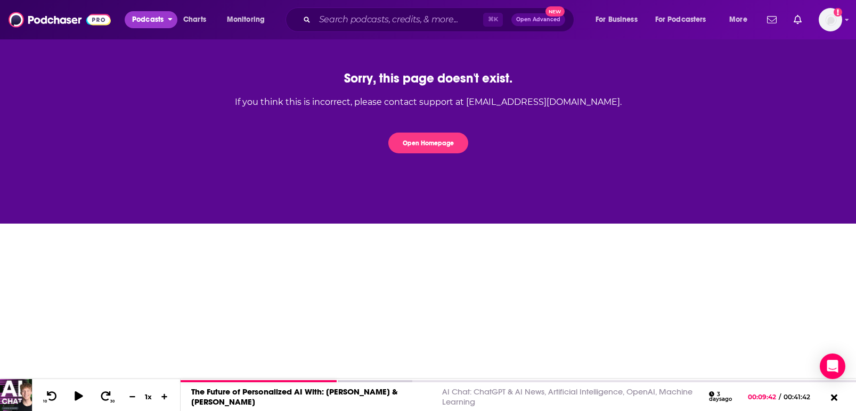
click at [139, 17] on span "Podcasts" at bounding box center [147, 19] width 31 height 15
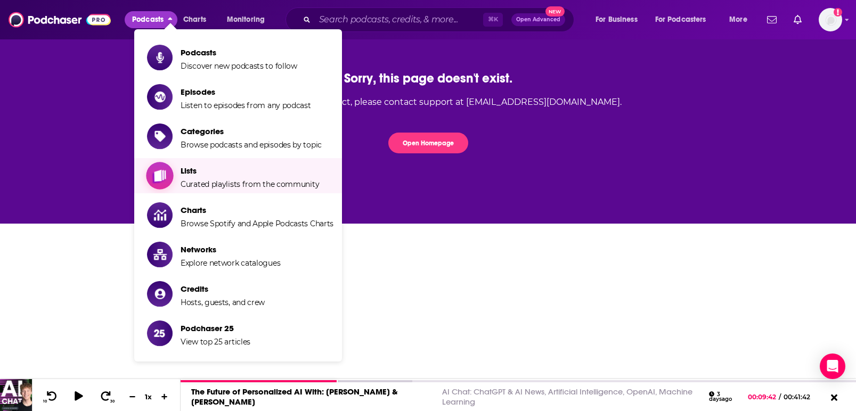
click at [210, 177] on span "Lists Curated playlists from the community" at bounding box center [250, 175] width 139 height 27
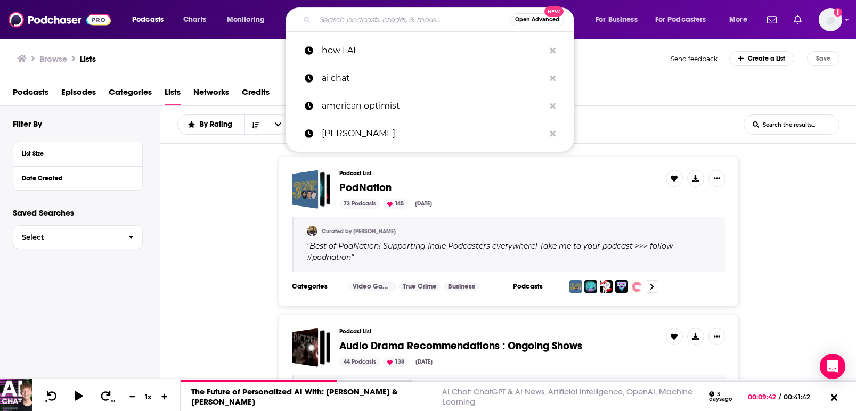
click at [348, 18] on input "Search podcasts, credits, & more..." at bounding box center [413, 19] width 196 height 17
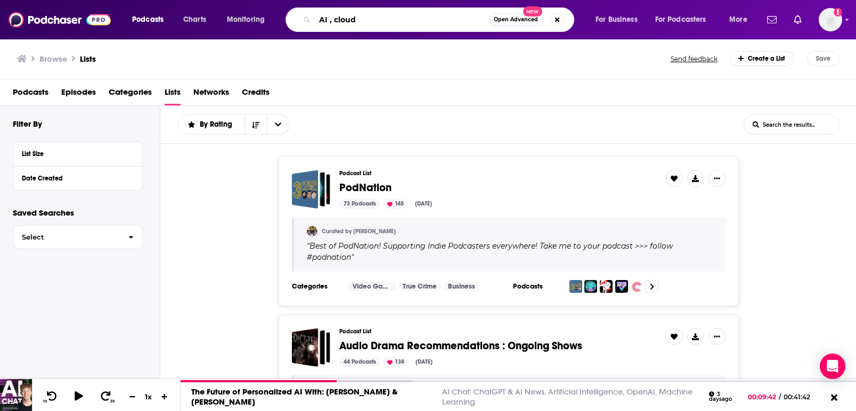
type input "AI , cloud"
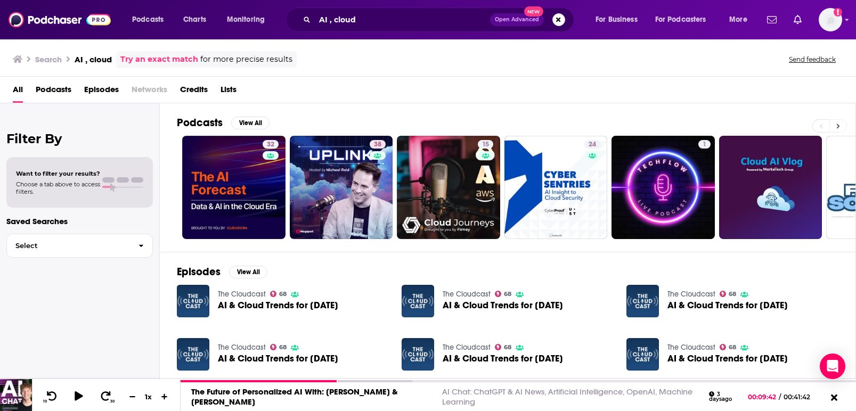
click at [842, 125] on button at bounding box center [838, 125] width 18 height 13
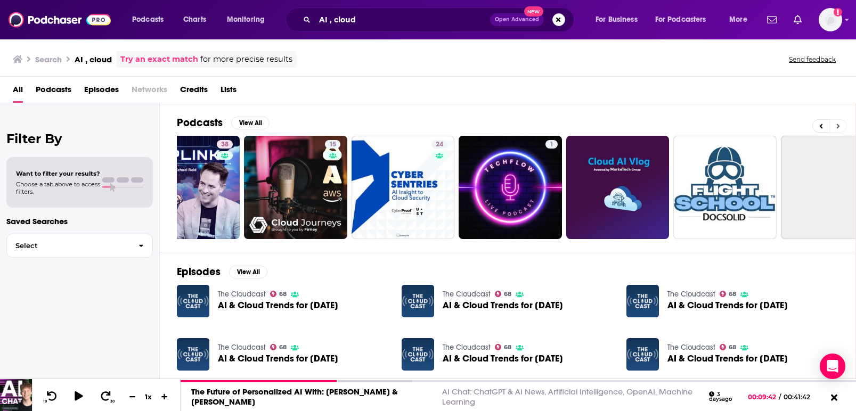
scroll to position [0, 299]
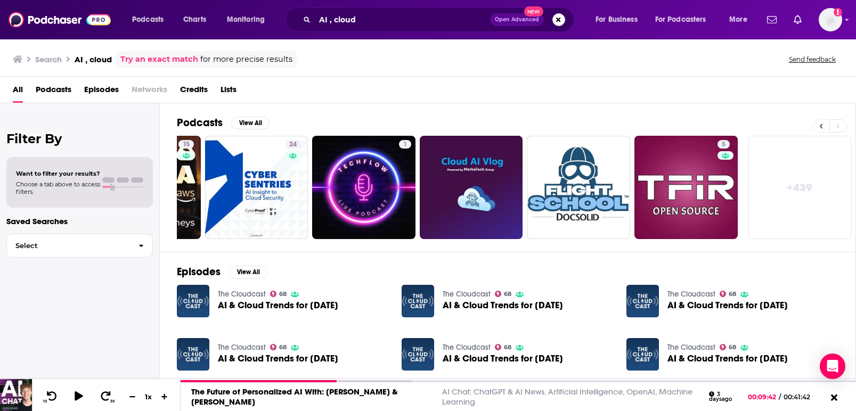
click at [825, 125] on button at bounding box center [820, 125] width 17 height 13
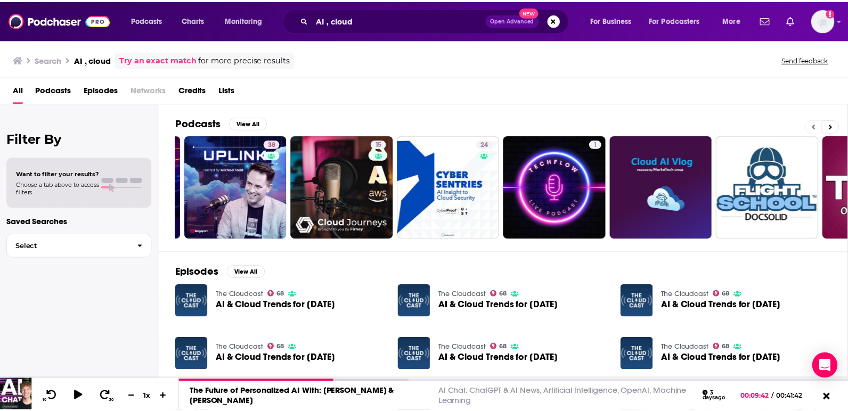
scroll to position [0, 0]
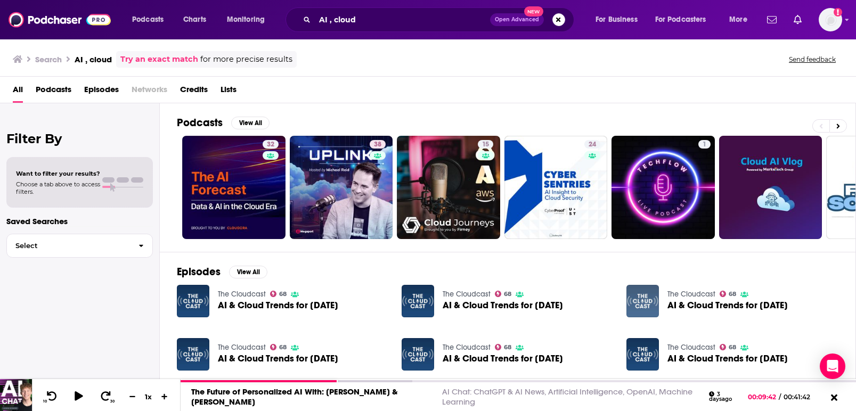
click at [639, 301] on img "AI & Cloud Trends for May 2025" at bounding box center [642, 301] width 32 height 32
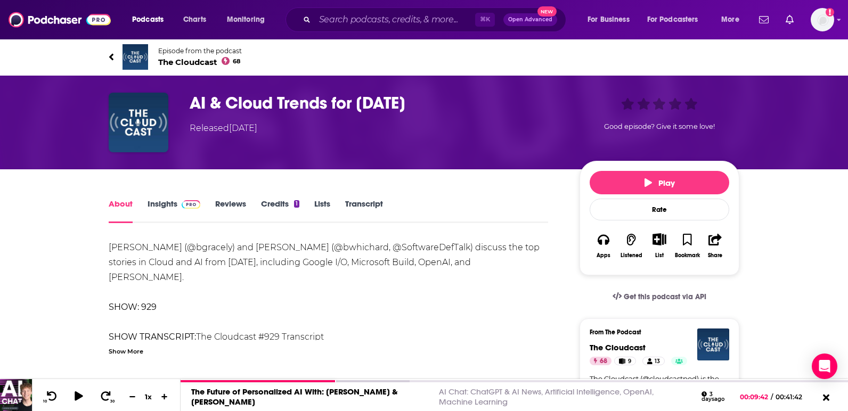
click at [160, 199] on link "Insights" at bounding box center [174, 211] width 53 height 25
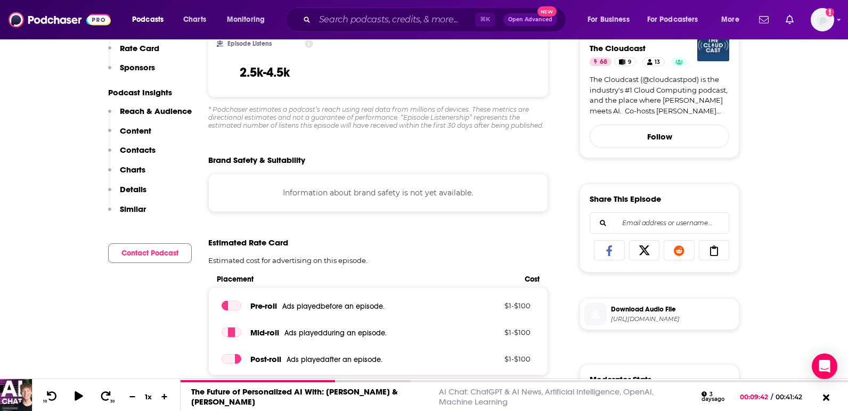
scroll to position [29, 0]
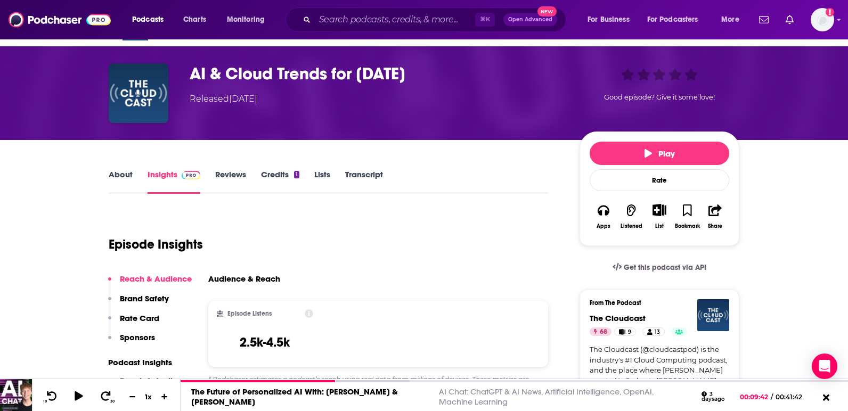
click at [652, 214] on button "Show More Button" at bounding box center [659, 210] width 22 height 12
click at [656, 250] on button "Add Podcast" at bounding box center [650, 252] width 55 height 20
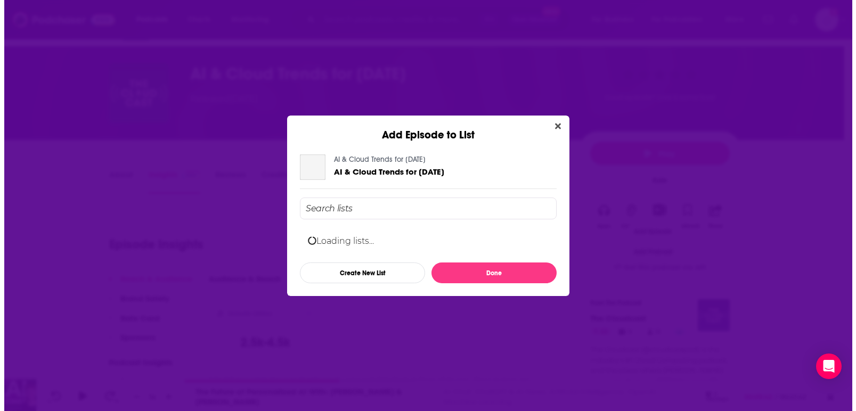
scroll to position [0, 0]
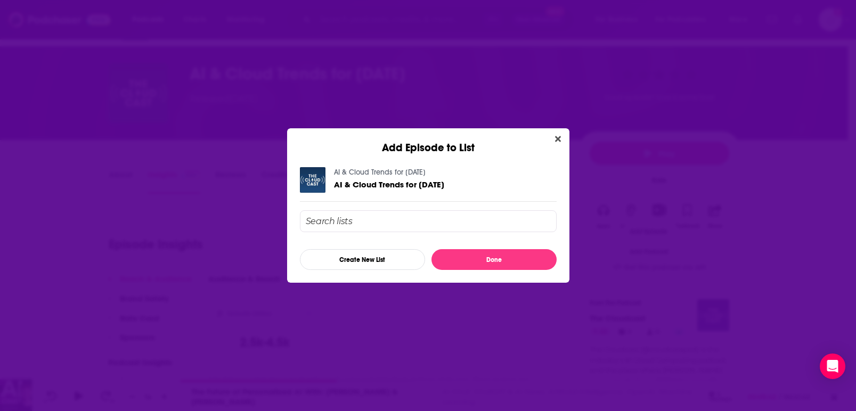
click at [464, 216] on input "Add Episode To List" at bounding box center [428, 221] width 257 height 22
click at [384, 262] on button "Create New List" at bounding box center [362, 259] width 125 height 21
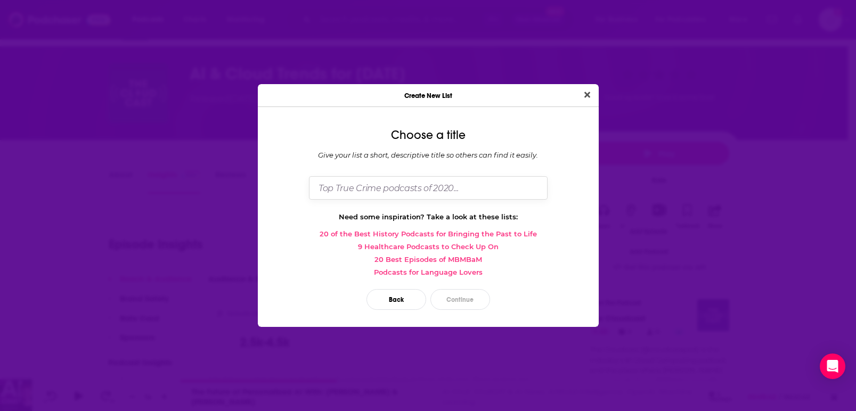
click at [375, 192] on input "Dialog" at bounding box center [428, 187] width 239 height 23
type input "Roman-"
click at [471, 296] on button "Continue" at bounding box center [460, 299] width 60 height 21
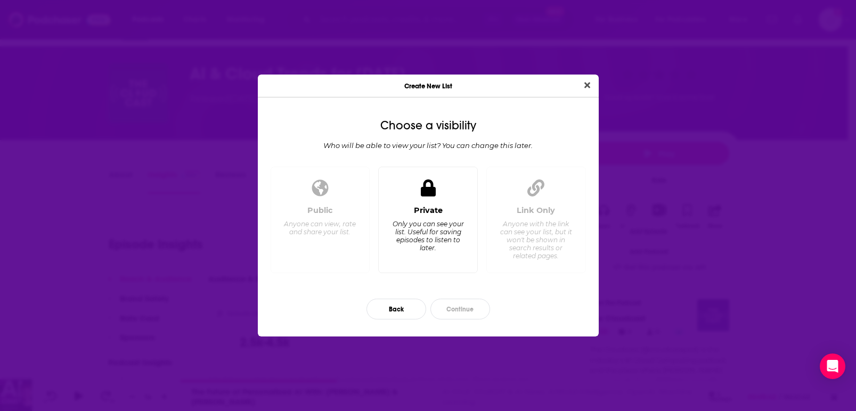
click at [422, 230] on div "Only you can see your list. Useful for saving episodes to listen to later." at bounding box center [428, 236] width 73 height 32
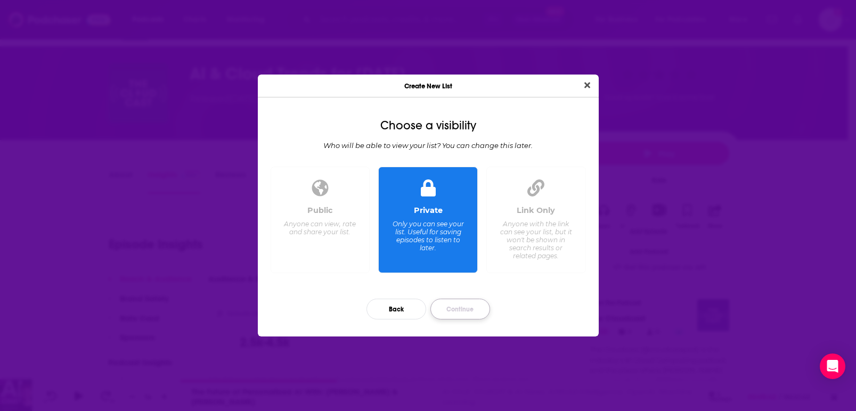
click at [454, 305] on button "Continue" at bounding box center [460, 309] width 60 height 21
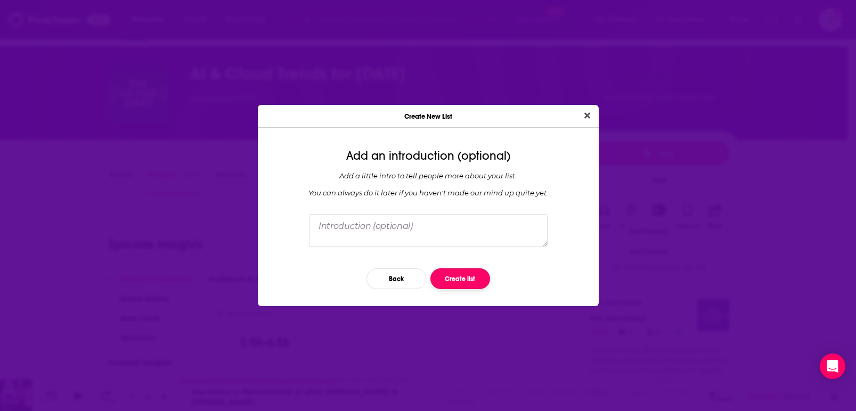
click at [472, 274] on button "Create list" at bounding box center [460, 278] width 60 height 21
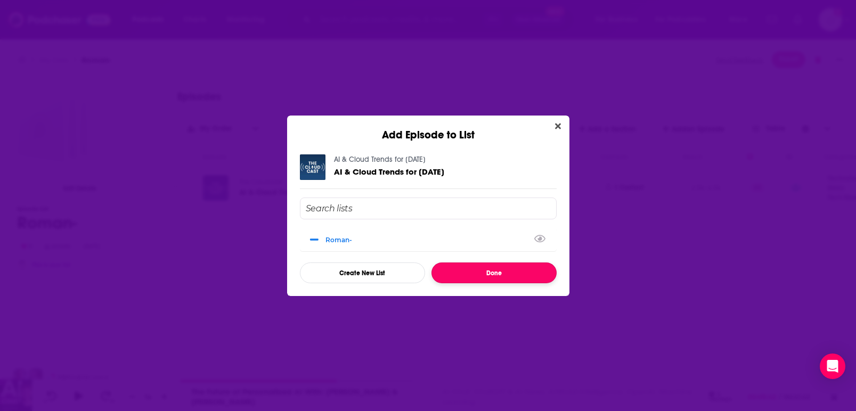
click at [494, 274] on button "Done" at bounding box center [494, 273] width 125 height 21
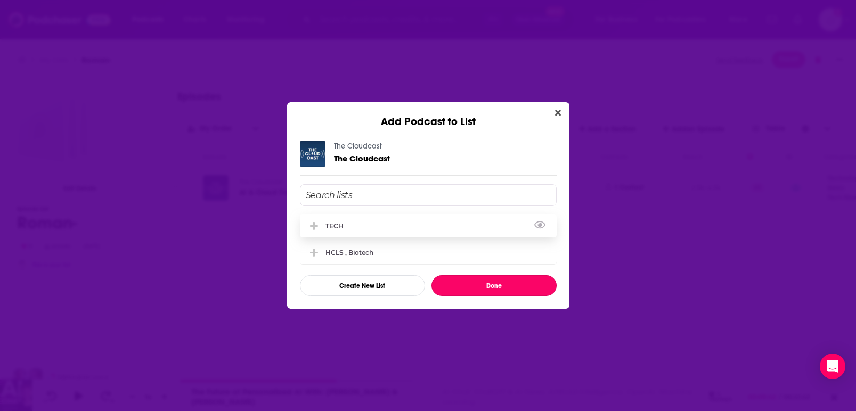
click at [327, 225] on div "TECH" at bounding box center [337, 226] width 25 height 8
click at [511, 283] on button "Done" at bounding box center [494, 285] width 125 height 21
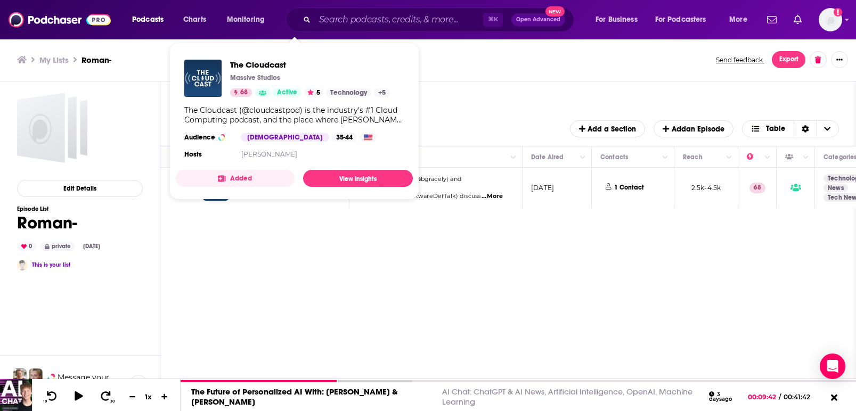
click at [296, 279] on div "Move Episode Description Date Aired Contacts Reach Categories Hosts Episode Gue…" at bounding box center [508, 294] width 696 height 296
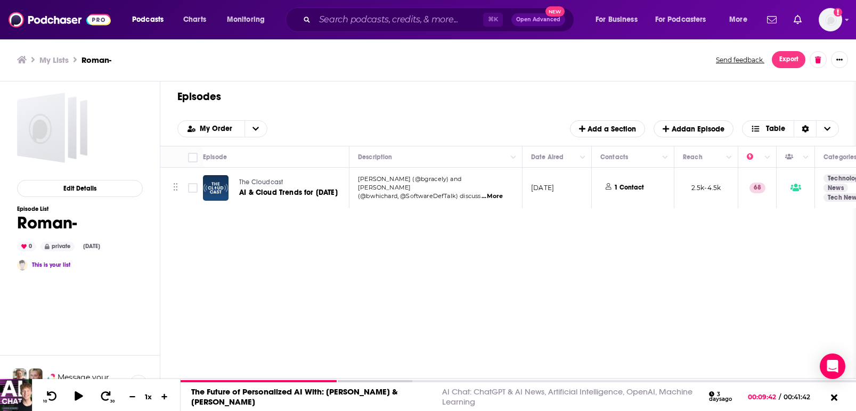
click at [404, 183] on span "[PERSON_NAME] (@bgracely) and [PERSON_NAME]" at bounding box center [409, 183] width 103 height 16
click at [212, 183] on icon at bounding box center [215, 187] width 7 height 9
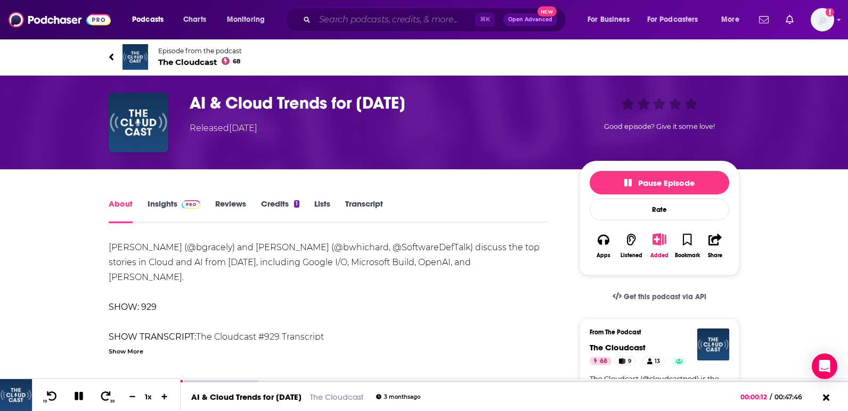
click at [362, 21] on input "Search podcasts, credits, & more..." at bounding box center [395, 19] width 160 height 17
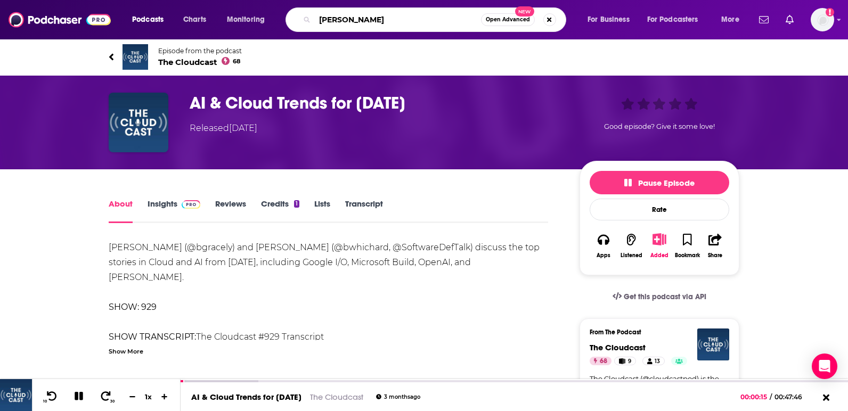
type input "[PERSON_NAME]"
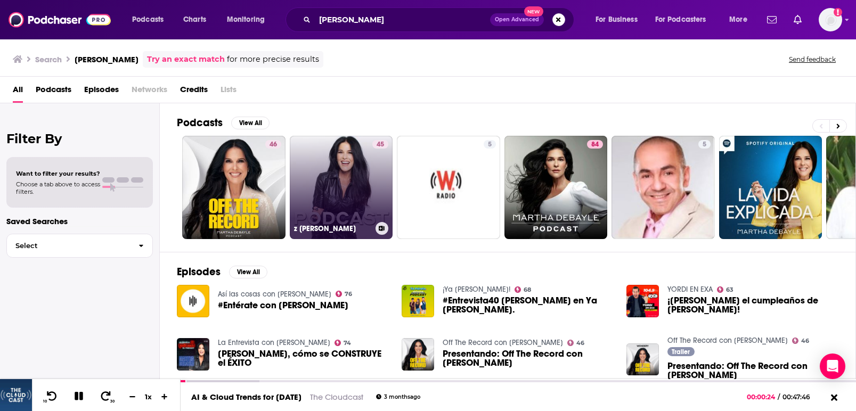
click at [341, 181] on link "45 z [PERSON_NAME]" at bounding box center [341, 187] width 103 height 103
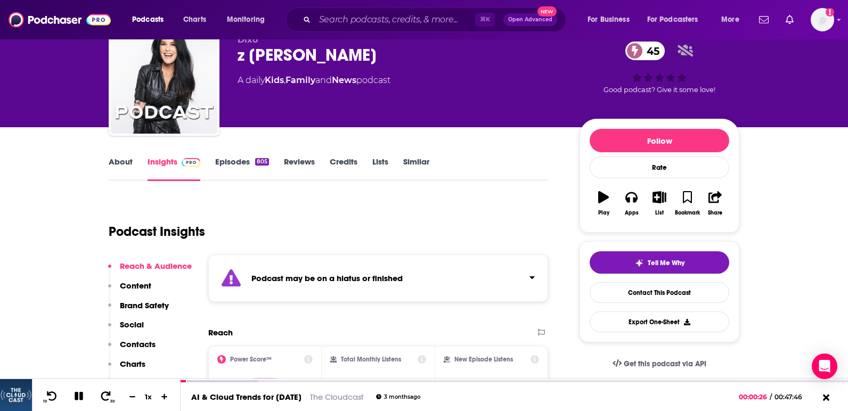
scroll to position [51, 0]
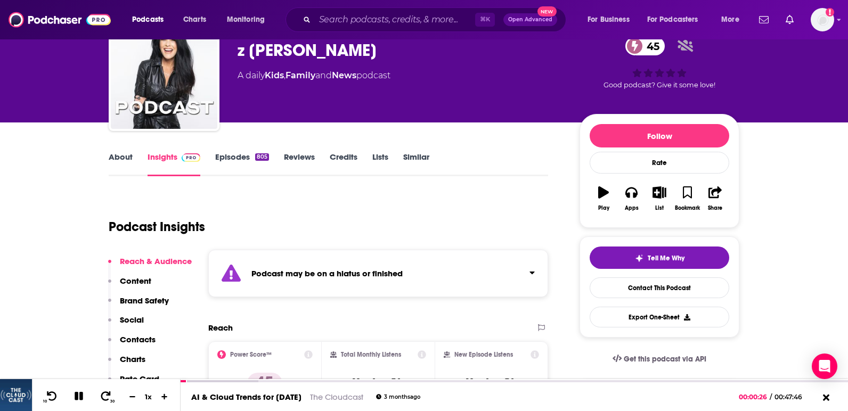
click at [164, 159] on link "Insights" at bounding box center [174, 164] width 53 height 25
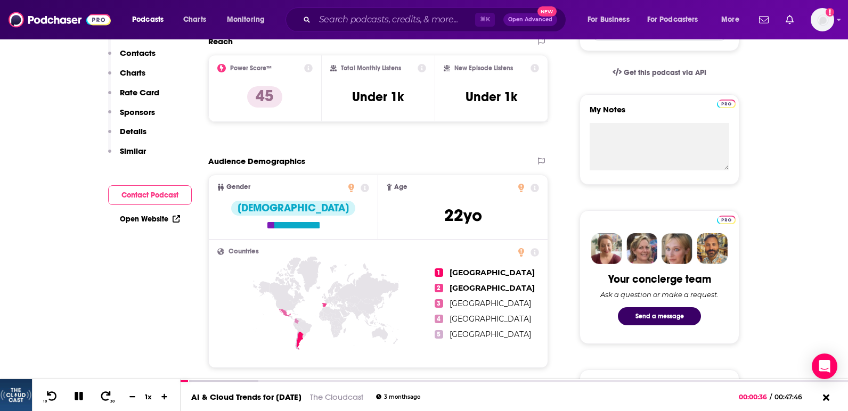
scroll to position [0, 0]
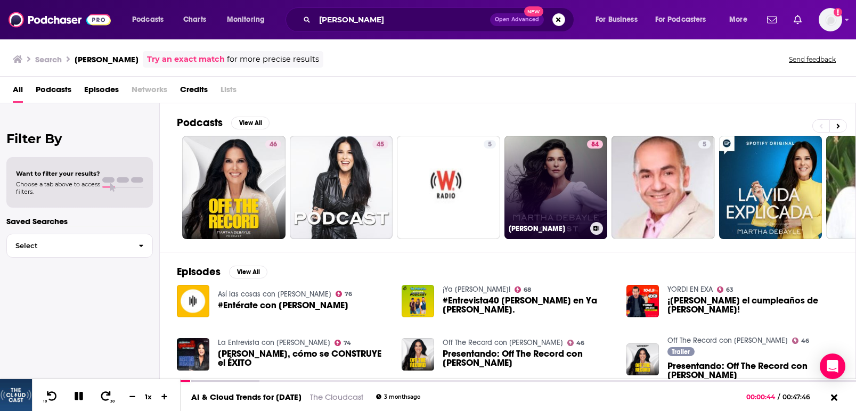
click at [571, 234] on div "[PERSON_NAME]" at bounding box center [556, 228] width 95 height 13
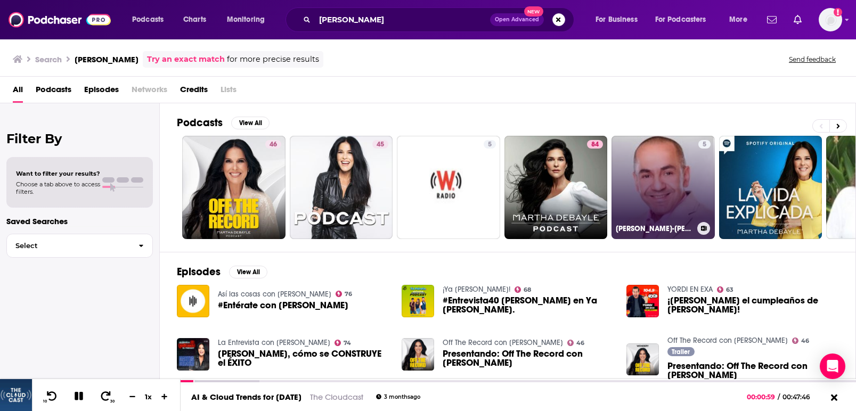
click at [686, 201] on link "5 [PERSON_NAME]-[PERSON_NAME]" at bounding box center [663, 187] width 103 height 103
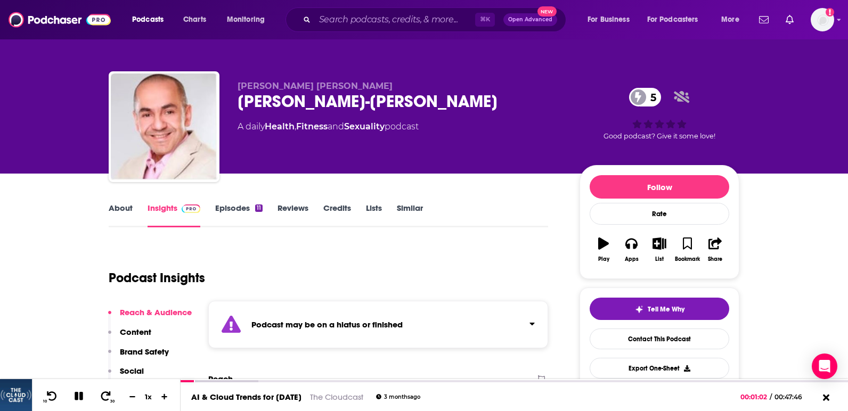
click at [184, 209] on img at bounding box center [191, 209] width 19 height 9
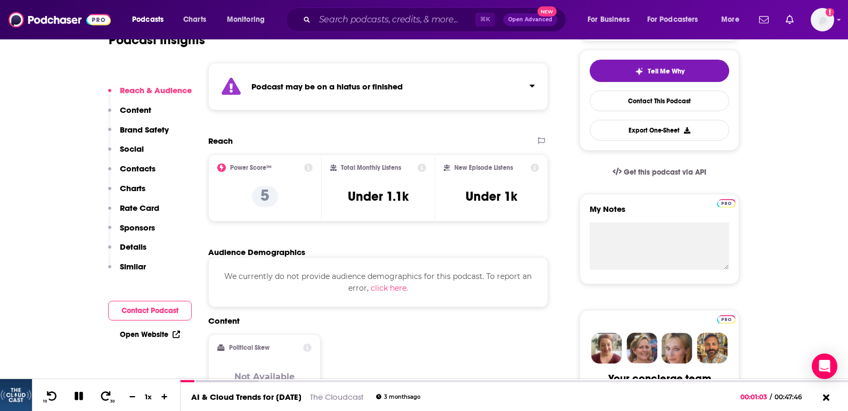
scroll to position [238, 0]
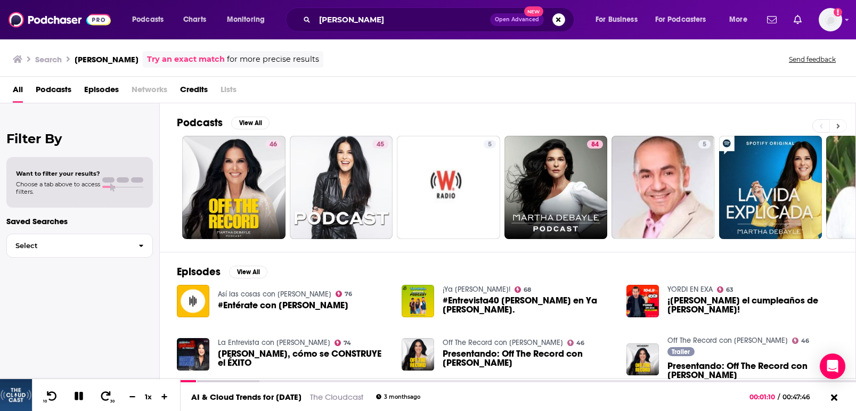
click at [838, 130] on button at bounding box center [838, 125] width 18 height 13
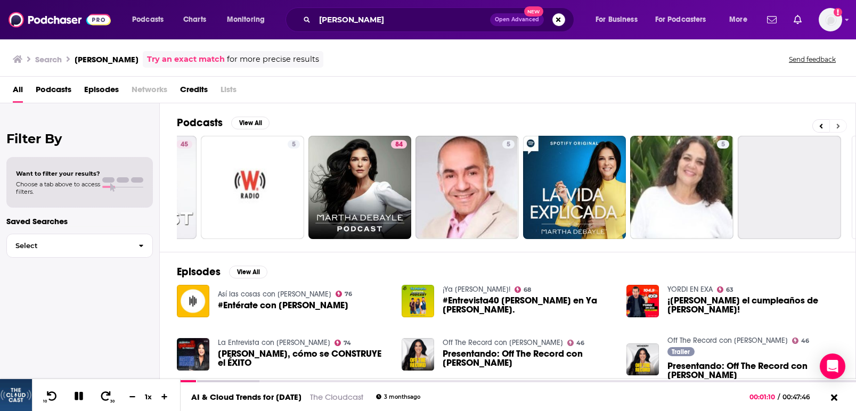
scroll to position [0, 299]
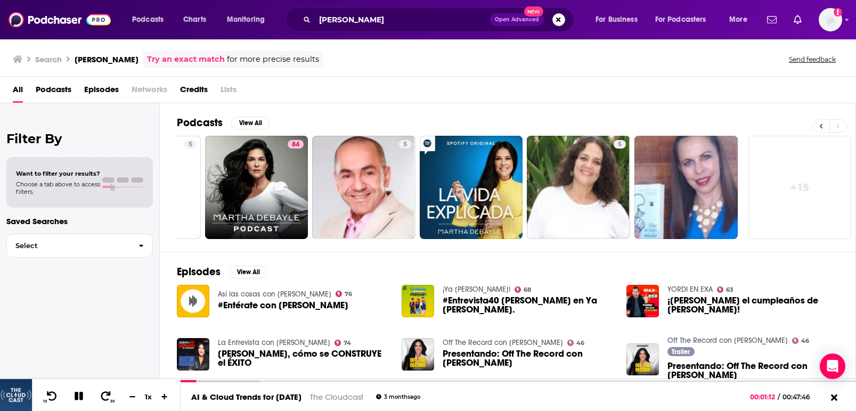
click at [815, 126] on button at bounding box center [820, 125] width 17 height 13
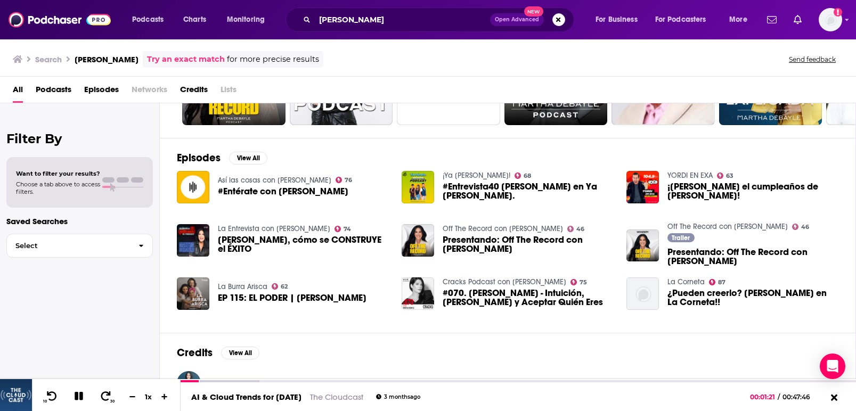
scroll to position [112, 0]
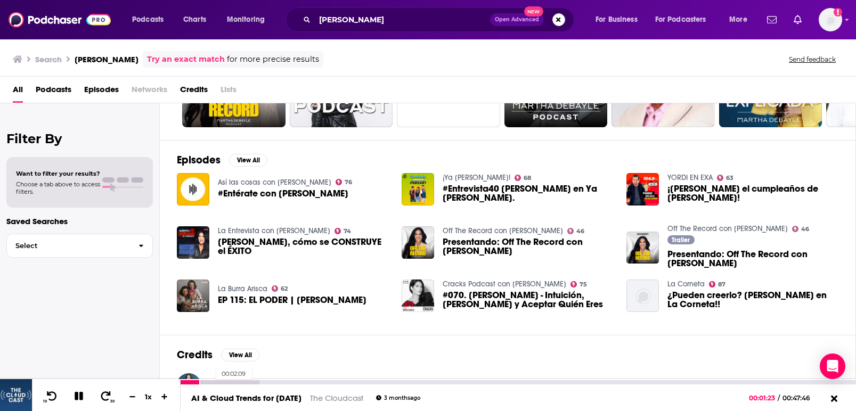
click at [210, 381] on div at bounding box center [220, 382] width 79 height 4
click at [591, 381] on div "00:29:01" at bounding box center [518, 382] width 675 height 4
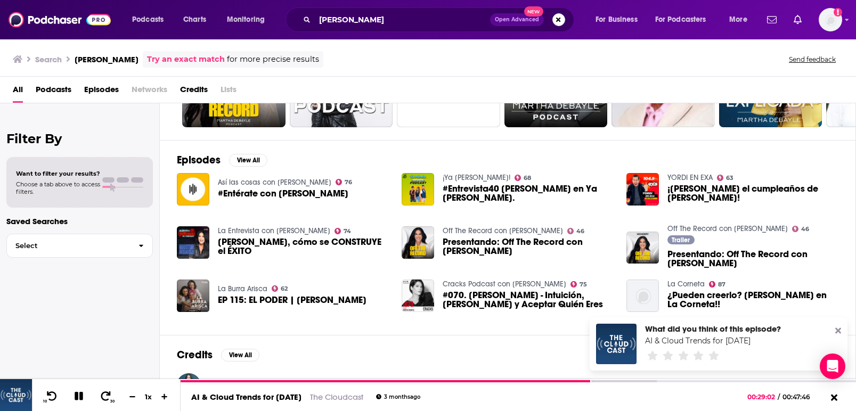
click at [273, 378] on div "[PERSON_NAME]" at bounding box center [508, 385] width 662 height 24
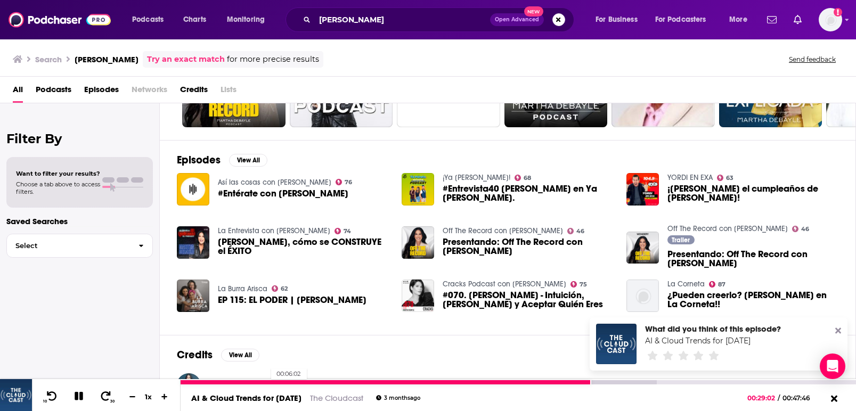
click at [266, 381] on div at bounding box center [386, 382] width 411 height 4
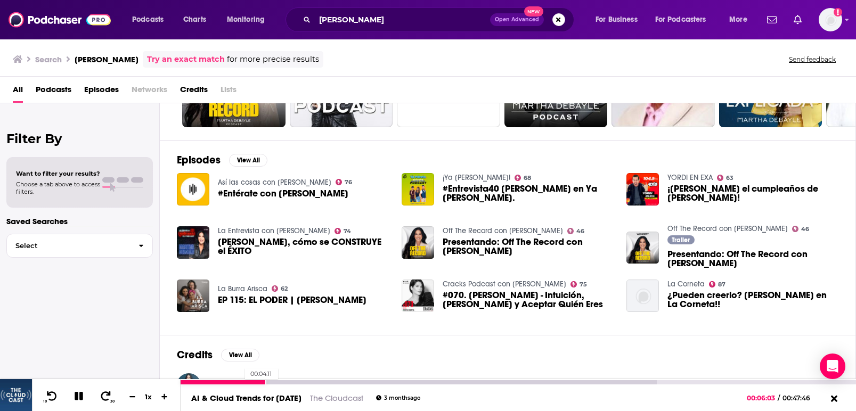
click at [240, 383] on div at bounding box center [224, 382] width 86 height 4
click at [218, 384] on div at bounding box center [211, 382] width 60 height 4
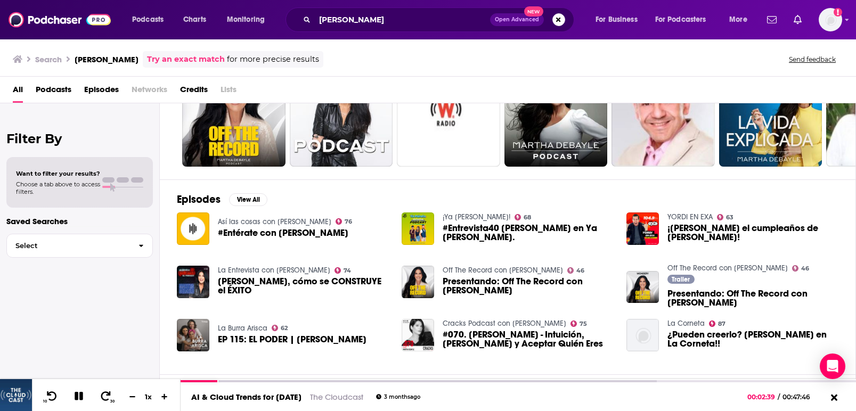
scroll to position [0, 0]
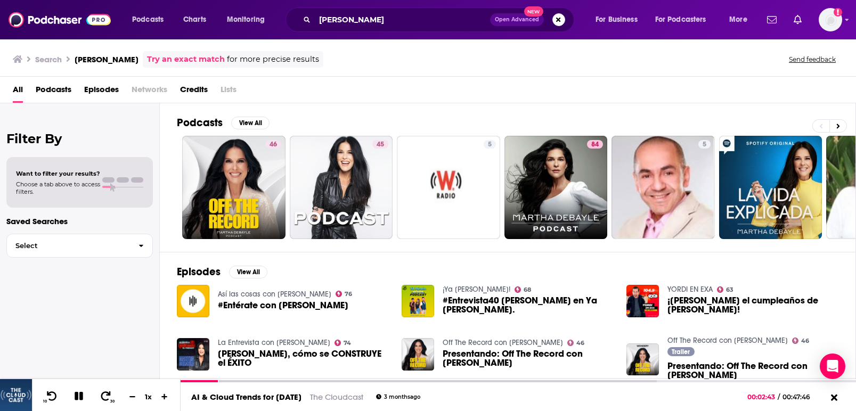
click at [54, 93] on span "Podcasts" at bounding box center [54, 92] width 36 height 22
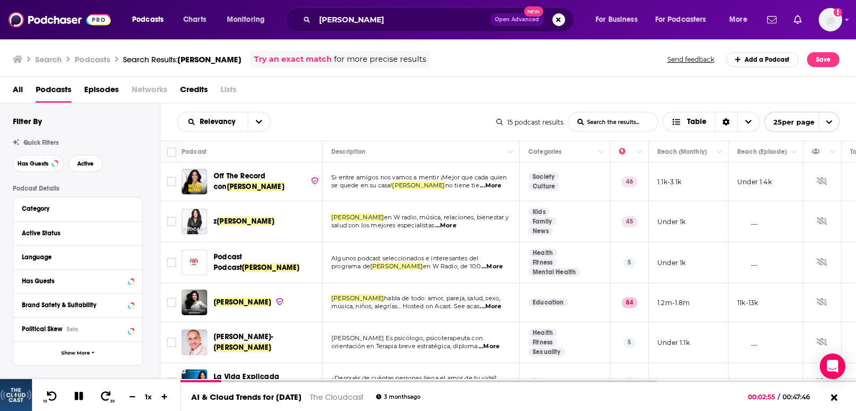
click at [525, 24] on button "Open Advanced New" at bounding box center [517, 19] width 54 height 13
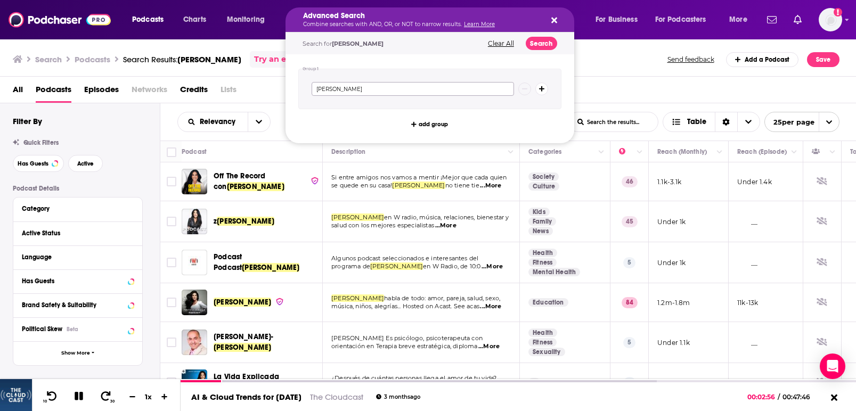
click at [377, 88] on input "[PERSON_NAME]" at bounding box center [413, 89] width 202 height 14
click at [542, 93] on button "Search podcasts, credits, & more..." at bounding box center [541, 89] width 13 height 13
drag, startPoint x: 390, startPoint y: 91, endPoint x: 302, endPoint y: 84, distance: 88.7
click at [302, 84] on div "[PERSON_NAME] and" at bounding box center [429, 100] width 263 height 63
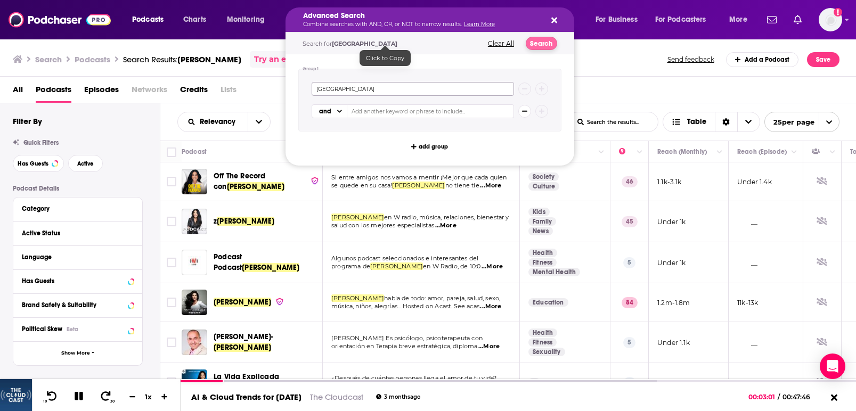
type input "[GEOGRAPHIC_DATA]"
click at [538, 42] on button "Search" at bounding box center [541, 43] width 31 height 13
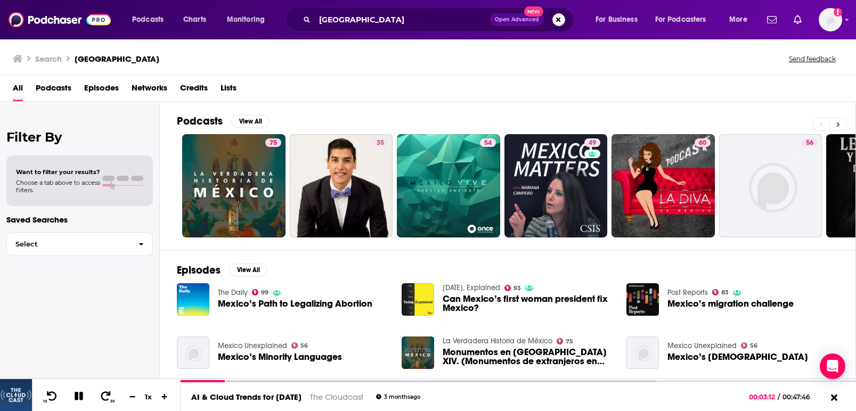
click at [844, 123] on button at bounding box center [838, 124] width 18 height 13
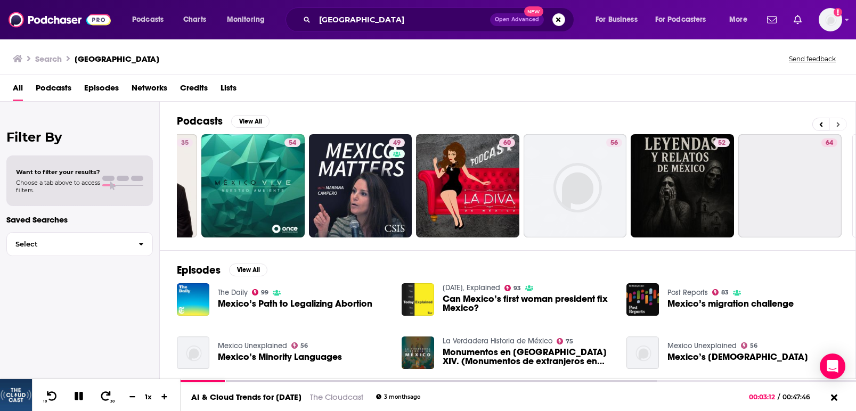
scroll to position [0, 299]
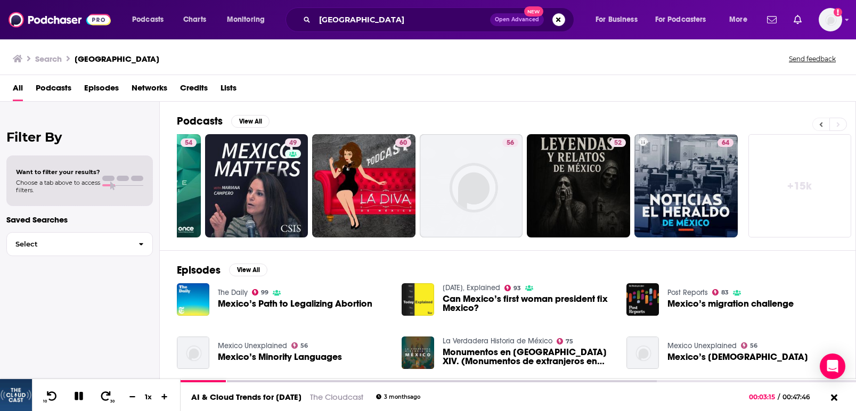
click at [824, 129] on button at bounding box center [820, 124] width 17 height 13
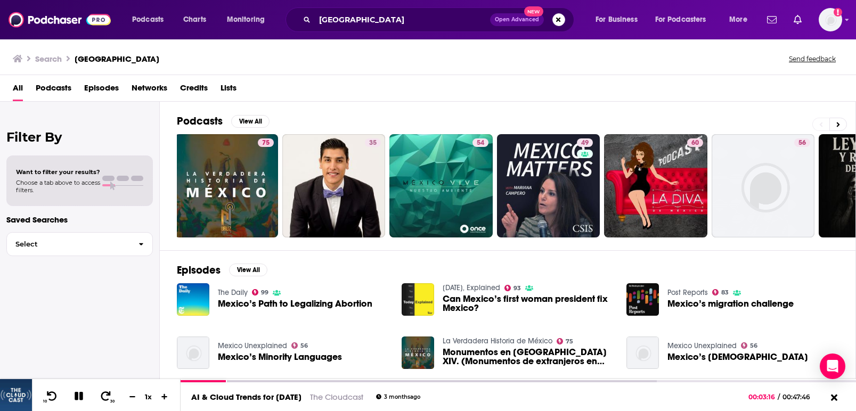
scroll to position [0, 0]
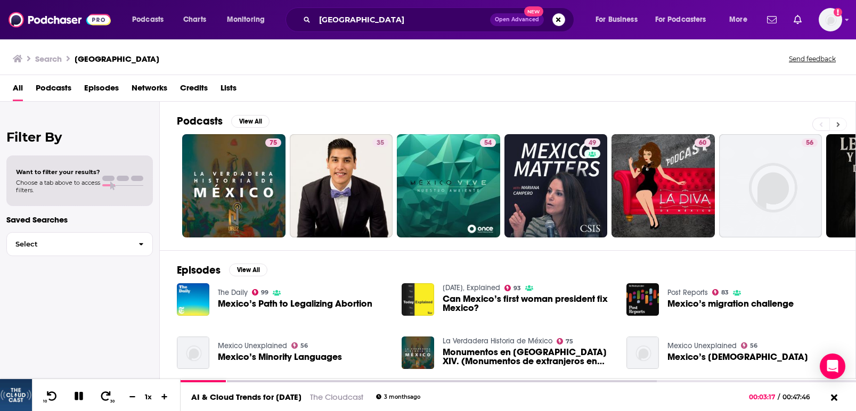
click at [835, 126] on button at bounding box center [838, 124] width 18 height 13
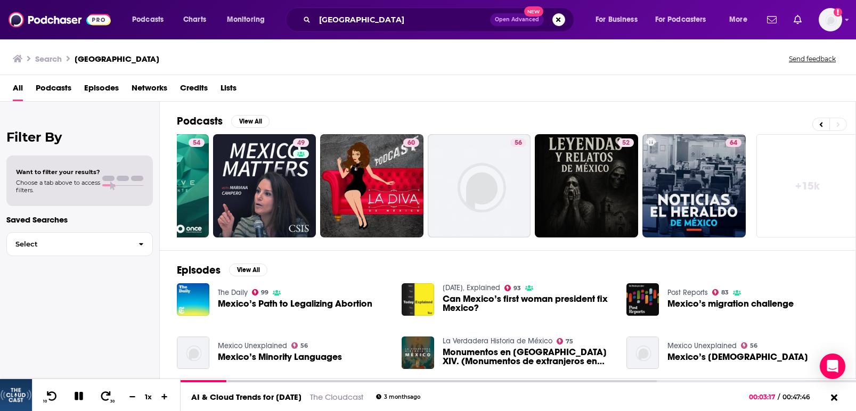
scroll to position [0, 299]
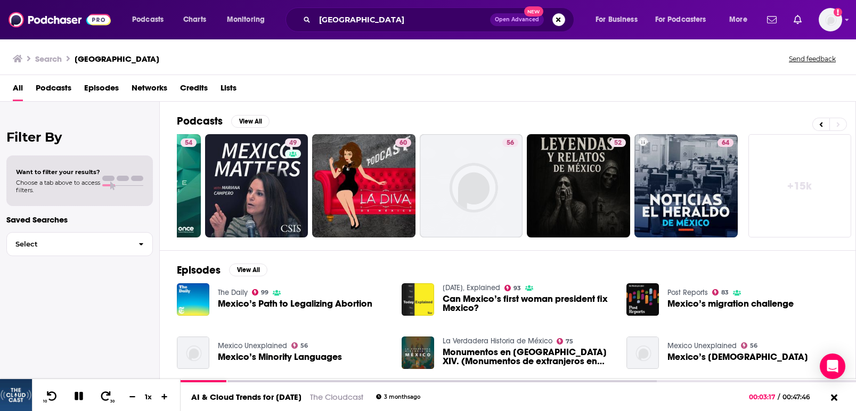
click at [803, 187] on link "+ 15k" at bounding box center [799, 185] width 103 height 103
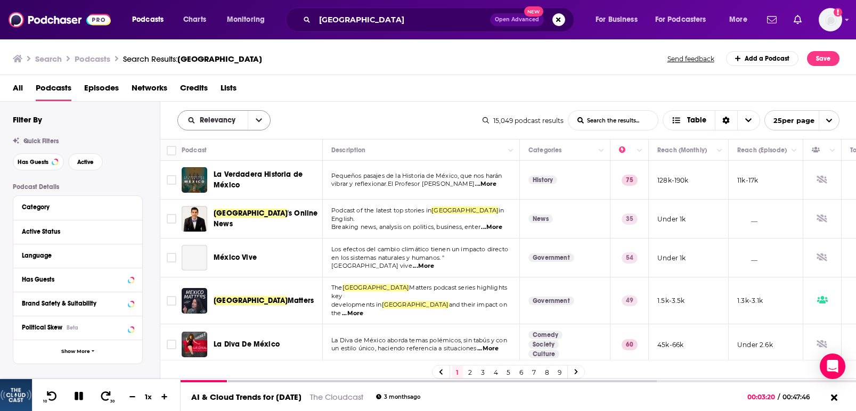
click at [265, 127] on button "open menu" at bounding box center [259, 120] width 22 height 19
click at [256, 123] on icon "close menu" at bounding box center [259, 120] width 6 height 7
click at [256, 123] on icon "open menu" at bounding box center [259, 120] width 6 height 7
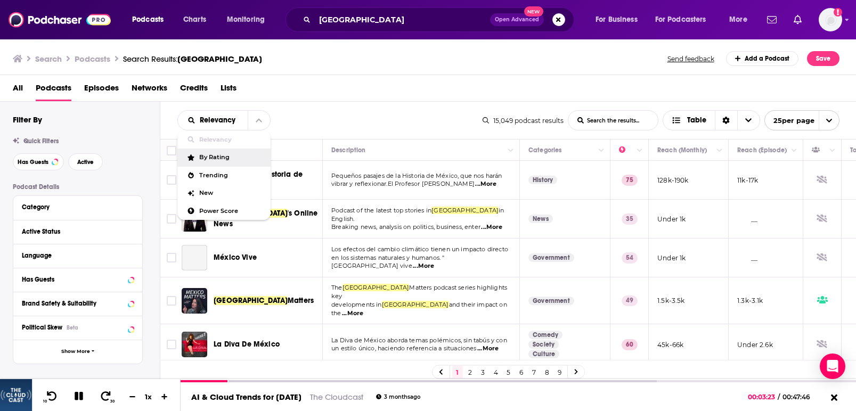
click at [225, 156] on span "By Rating" at bounding box center [230, 157] width 63 height 6
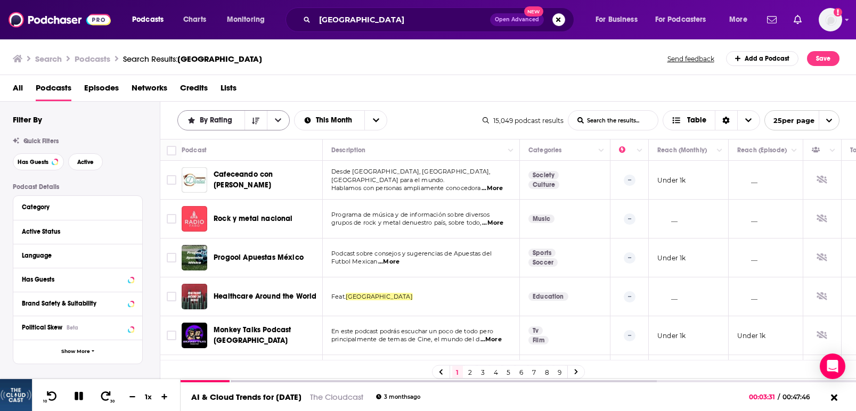
click at [284, 120] on button "open menu" at bounding box center [278, 120] width 22 height 19
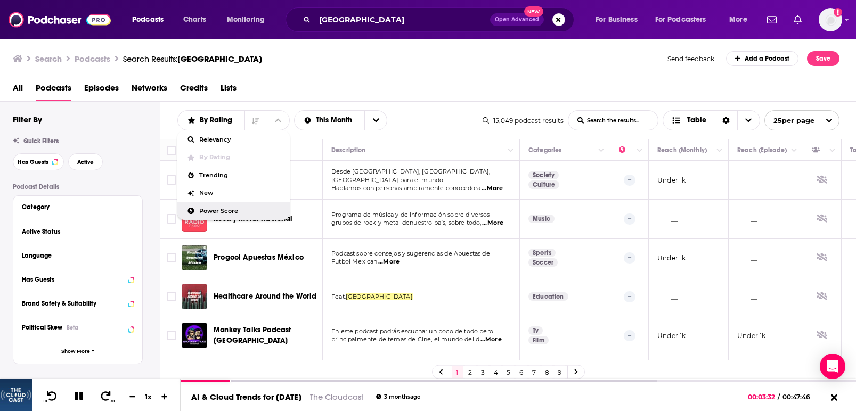
click at [221, 211] on span "Power Score" at bounding box center [240, 211] width 82 height 6
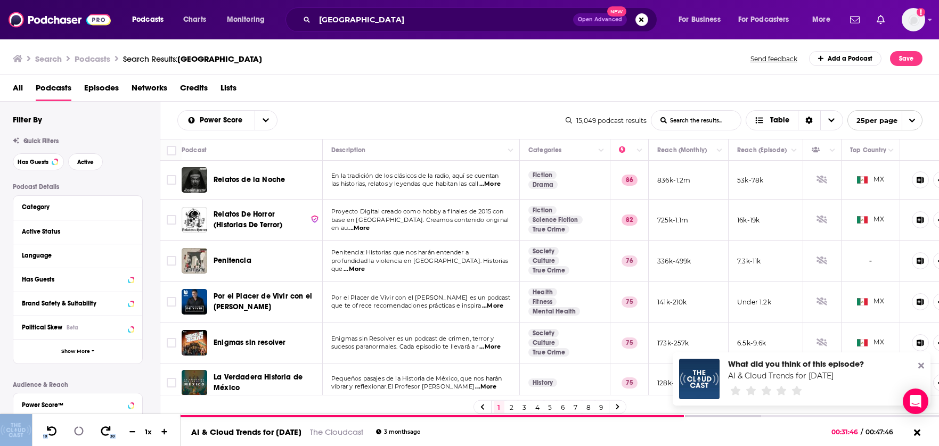
drag, startPoint x: 688, startPoint y: 417, endPoint x: 834, endPoint y: 413, distance: 146.5
click at [834, 411] on div "Podcasts Charts Monitoring mexico Open Advanced New For Business For Podcasters…" at bounding box center [469, 223] width 939 height 446
click at [827, 400] on div at bounding box center [827, 400] width 0 height 0
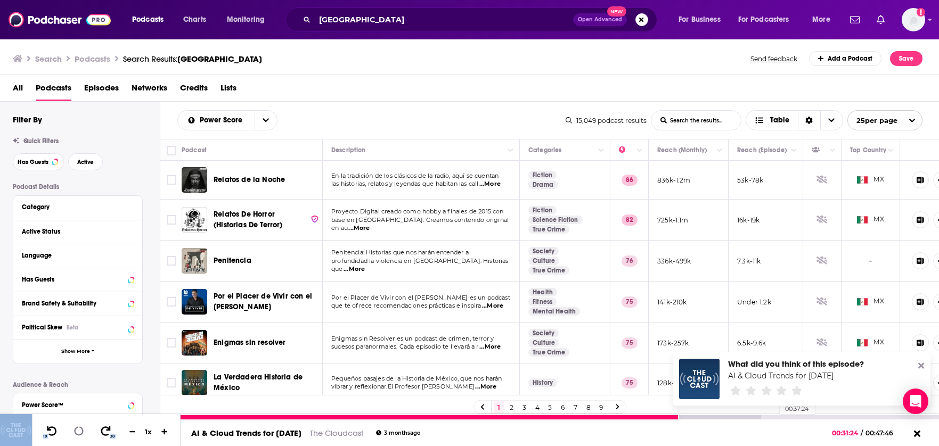
drag, startPoint x: 679, startPoint y: 417, endPoint x: 838, endPoint y: 414, distance: 159.3
click at [832, 411] on div "Podcasts Charts Monitoring mexico Open Advanced New For Business For Podcasters…" at bounding box center [469, 223] width 939 height 446
click at [384, 411] on div at bounding box center [430, 418] width 499 height 4
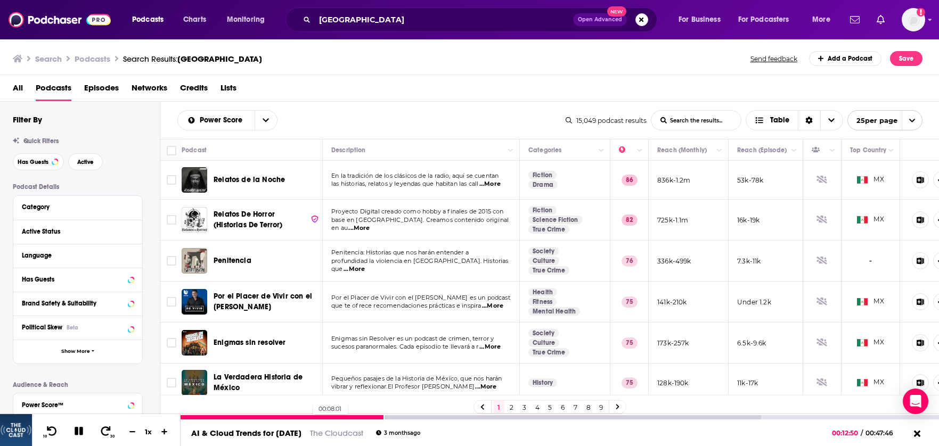
click at [308, 411] on div at bounding box center [282, 418] width 203 height 4
click at [767, 117] on span "Choose View" at bounding box center [762, 120] width 14 height 7
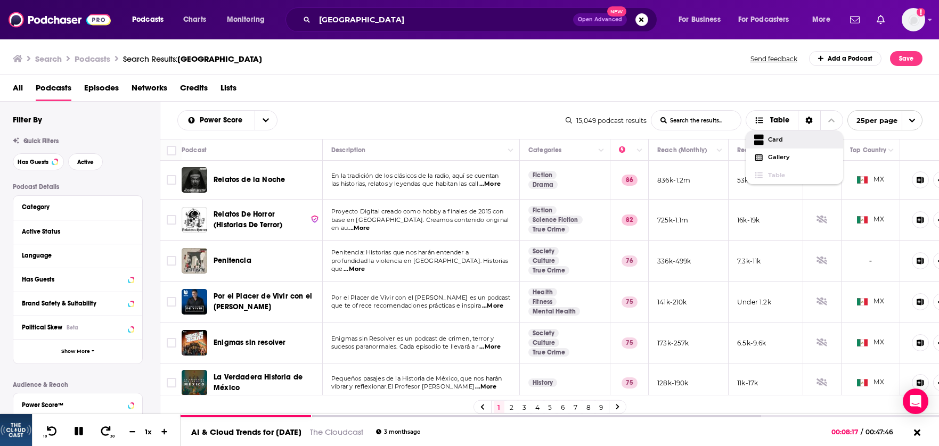
click at [710, 115] on input "List Search Input" at bounding box center [696, 120] width 89 height 19
click at [589, 121] on div "15,049 podcast results" at bounding box center [606, 121] width 81 height 8
click at [255, 123] on button "open menu" at bounding box center [266, 120] width 22 height 19
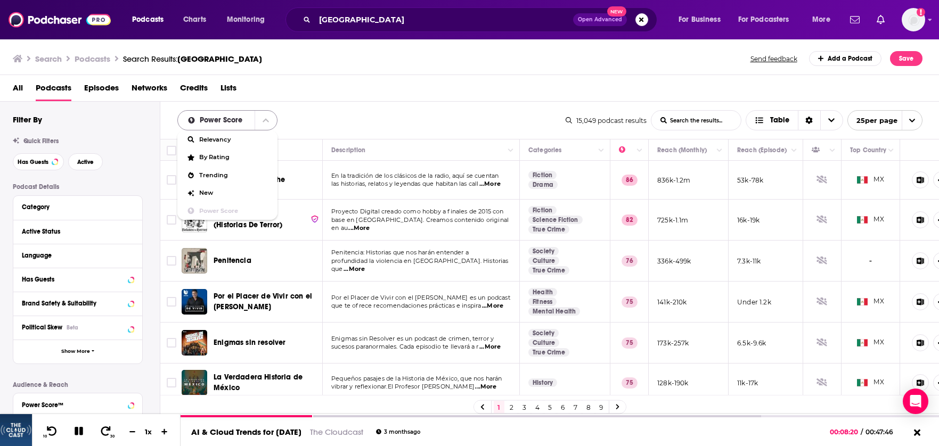
click at [263, 123] on icon "close menu" at bounding box center [266, 120] width 6 height 7
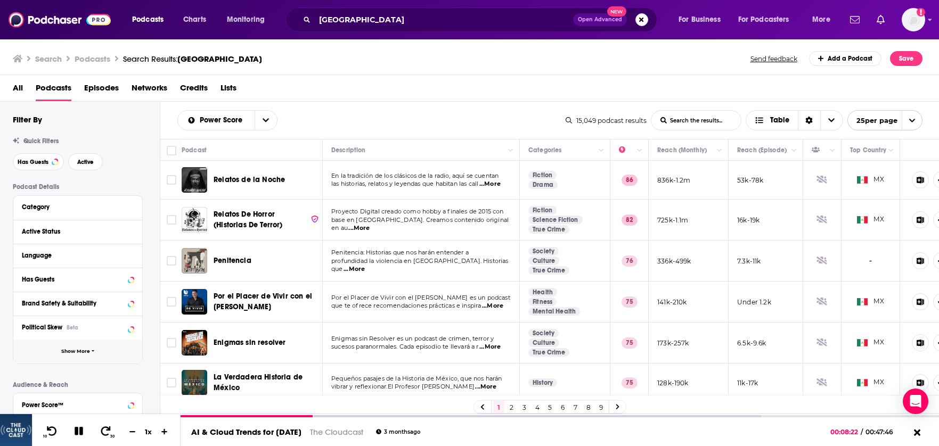
click at [81, 344] on button "Show More" at bounding box center [77, 352] width 129 height 24
click at [93, 88] on span "Episodes" at bounding box center [101, 90] width 35 height 22
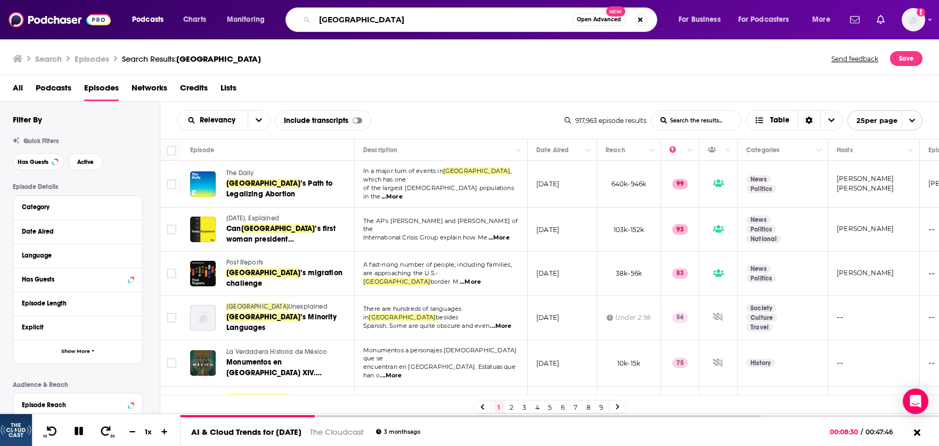
click at [374, 18] on input "[GEOGRAPHIC_DATA]" at bounding box center [443, 19] width 257 height 17
click at [595, 11] on div "mexico Open Advanced New" at bounding box center [472, 19] width 372 height 25
click at [596, 17] on span "Open Advanced" at bounding box center [599, 19] width 44 height 5
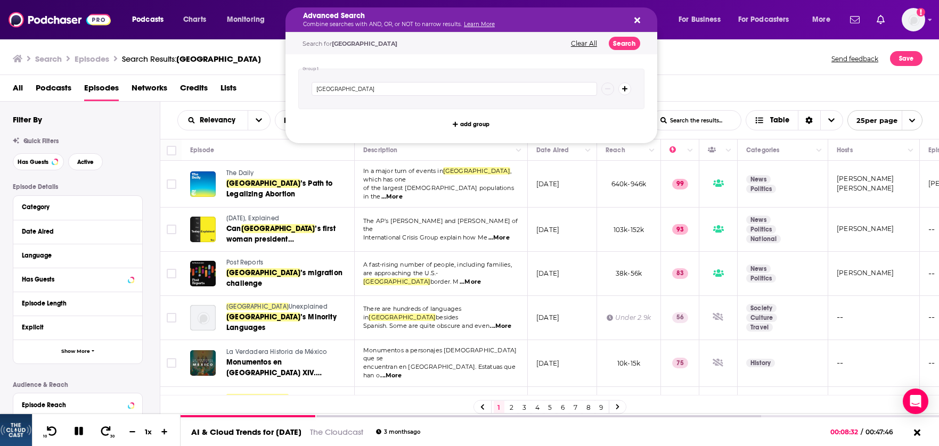
click at [593, 45] on button "Clear All" at bounding box center [584, 43] width 32 height 7
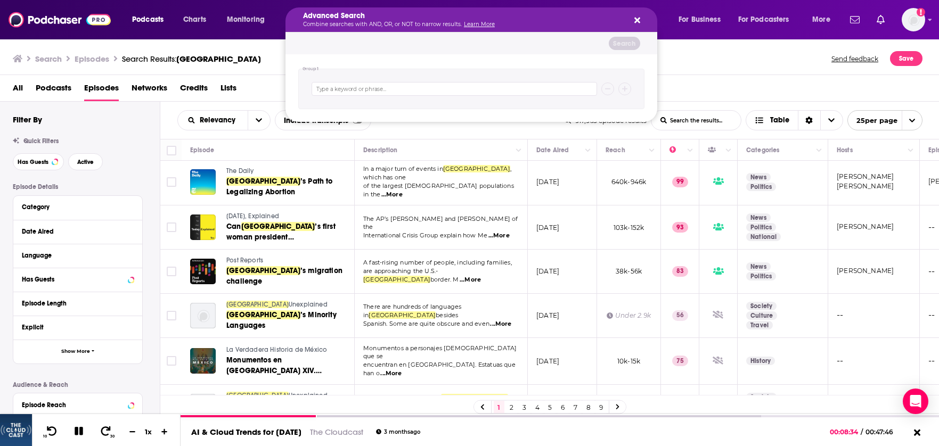
click at [14, 90] on span "All" at bounding box center [18, 90] width 10 height 22
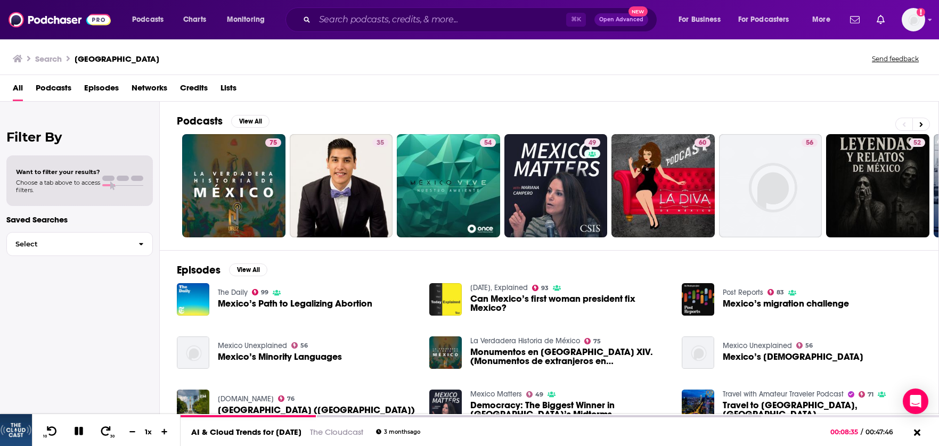
click at [51, 89] on span "Podcasts" at bounding box center [54, 90] width 36 height 22
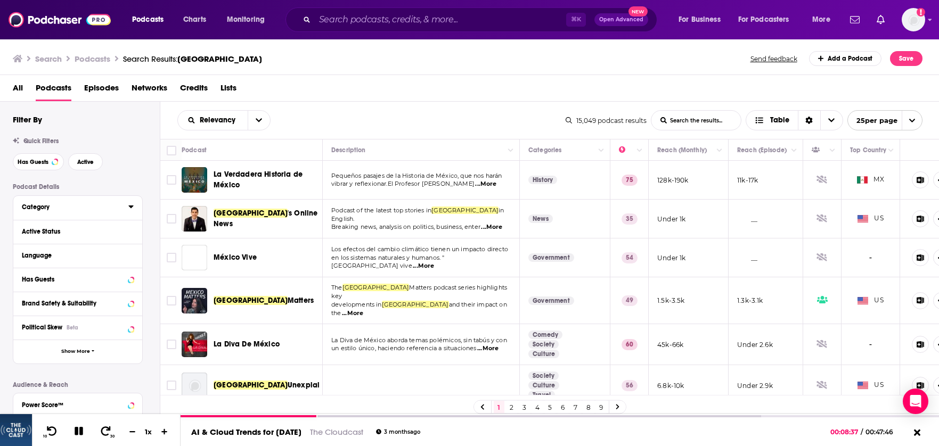
click at [47, 202] on button "Category" at bounding box center [75, 206] width 107 height 13
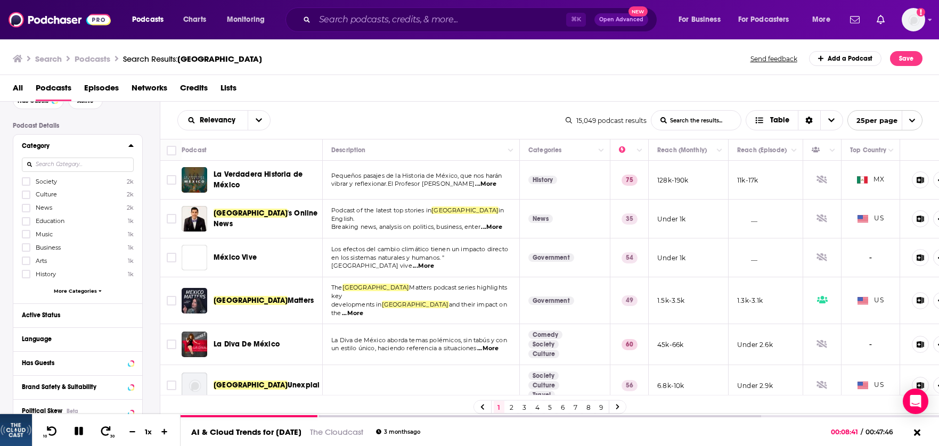
scroll to position [57, 0]
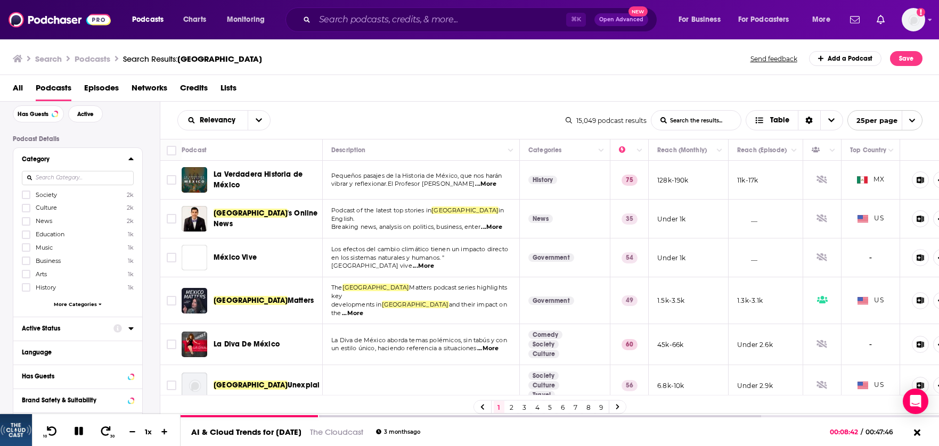
click at [39, 320] on div "Active Status" at bounding box center [77, 329] width 129 height 24
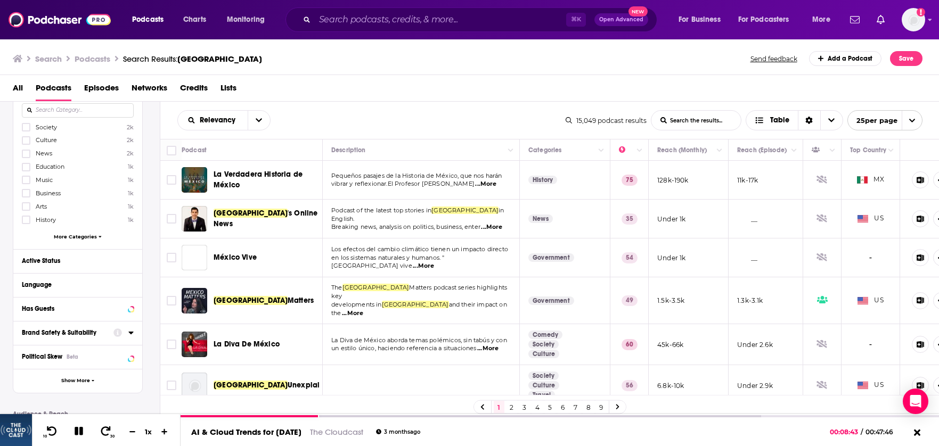
scroll to position [125, 0]
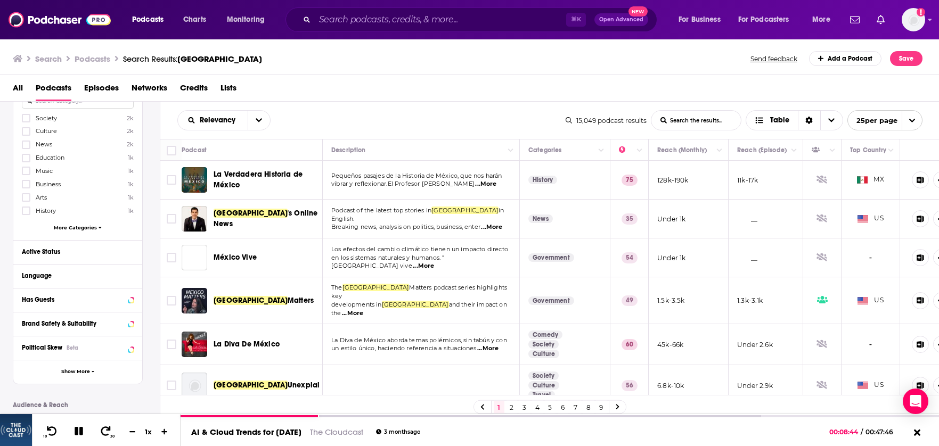
click at [134, 252] on div "Active Status" at bounding box center [77, 252] width 129 height 24
click at [133, 251] on icon at bounding box center [130, 252] width 5 height 3
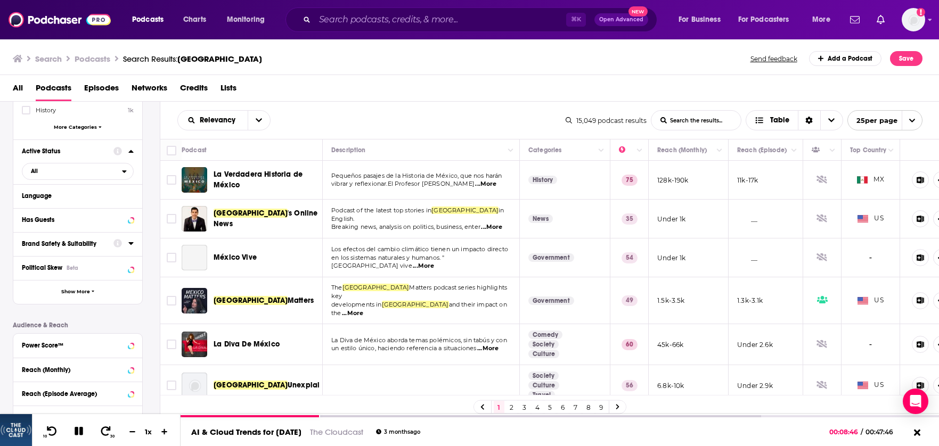
scroll to position [240, 0]
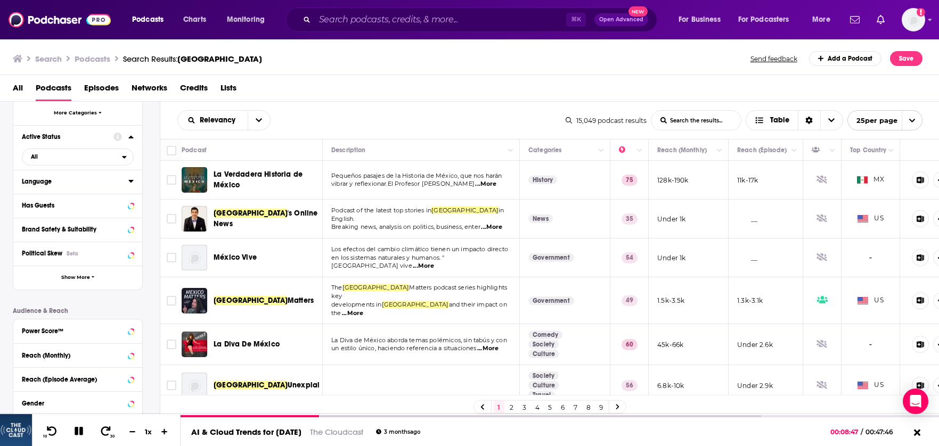
click at [129, 180] on icon at bounding box center [130, 181] width 5 height 3
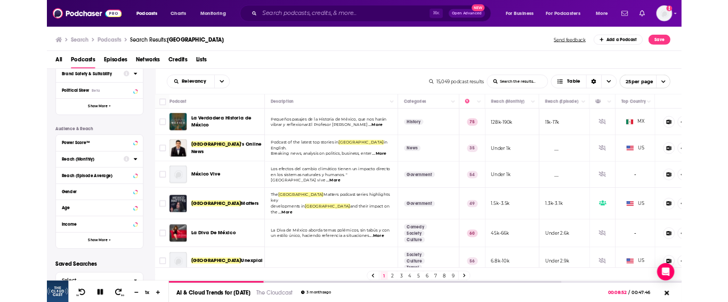
scroll to position [0, 0]
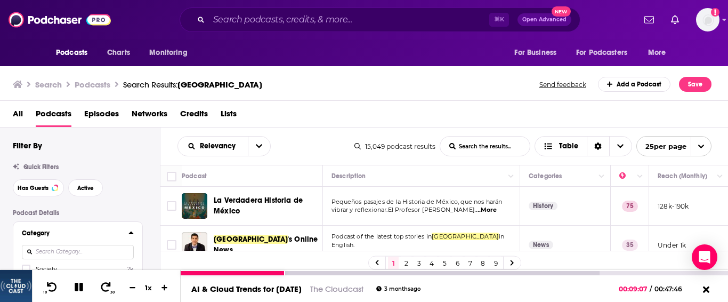
click at [73, 292] on button at bounding box center [79, 287] width 19 height 13
